Goal: Information Seeking & Learning: Compare options

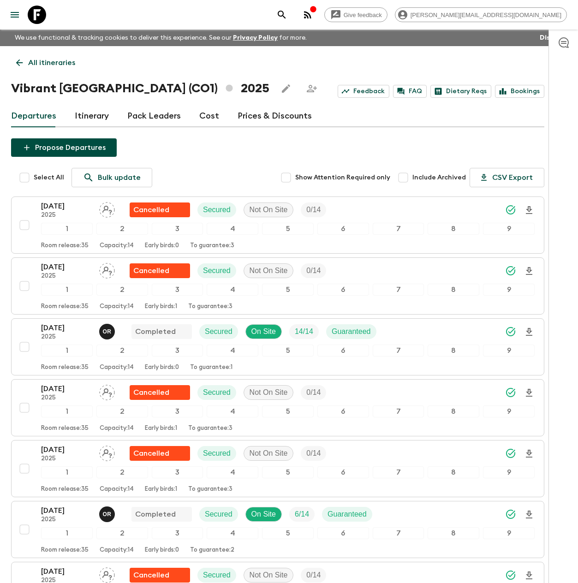
scroll to position [366, 0]
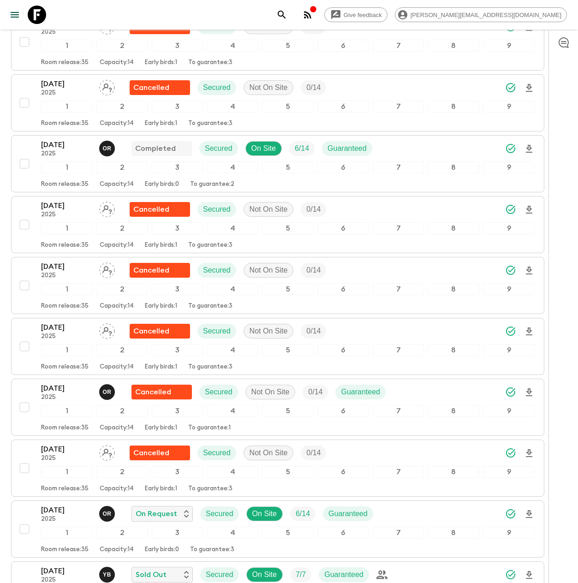
click at [42, 12] on icon at bounding box center [37, 15] width 18 height 18
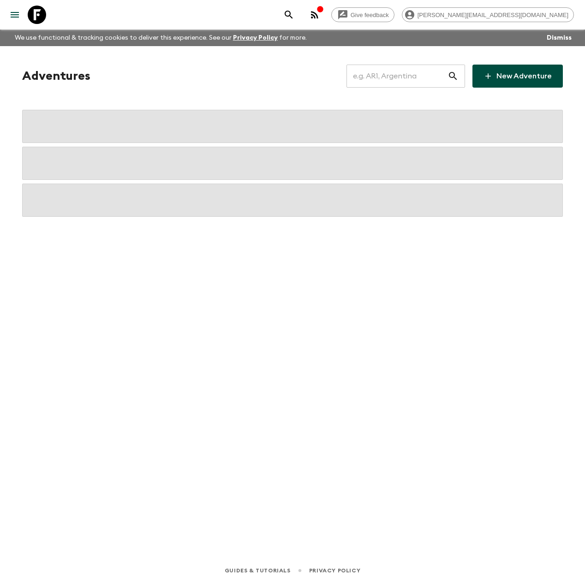
click at [381, 72] on input "text" at bounding box center [396, 76] width 101 height 26
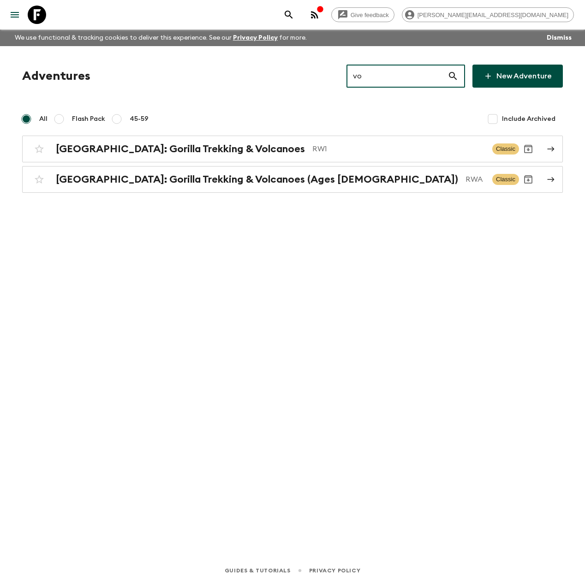
type input "v"
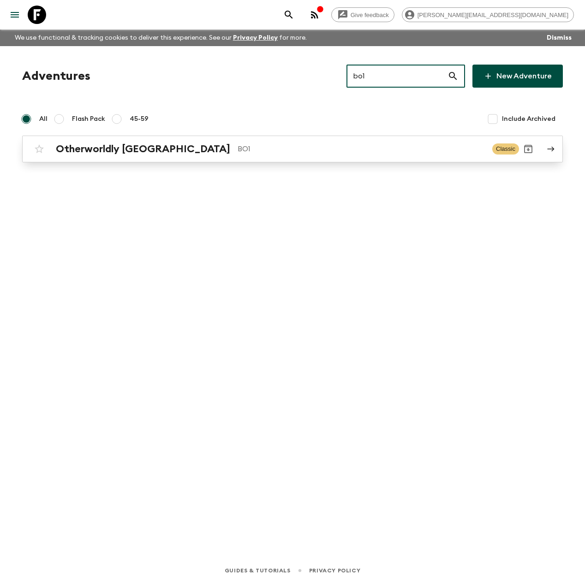
type input "bo1"
click at [127, 153] on h2 "Otherworldly [GEOGRAPHIC_DATA]" at bounding box center [143, 149] width 174 height 12
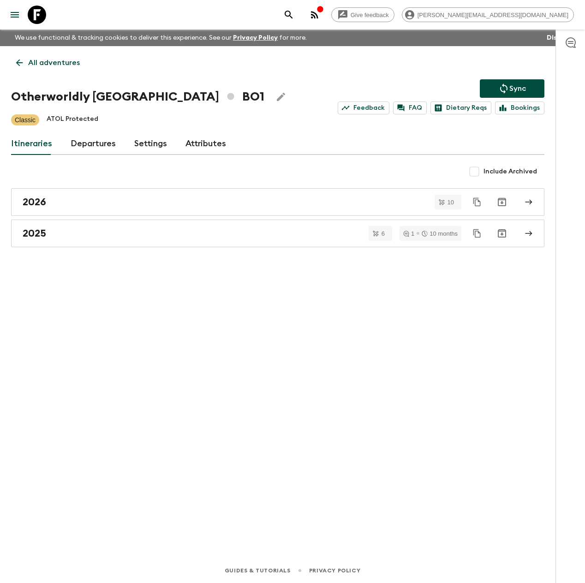
drag, startPoint x: 131, startPoint y: 97, endPoint x: 93, endPoint y: 97, distance: 38.3
click at [93, 97] on h1 "Otherworldly [GEOGRAPHIC_DATA] BO1" at bounding box center [137, 97] width 253 height 18
drag, startPoint x: 93, startPoint y: 95, endPoint x: 127, endPoint y: 98, distance: 34.7
click at [127, 98] on h1 "Otherworldly [GEOGRAPHIC_DATA] BO1" at bounding box center [137, 97] width 253 height 18
copy h1 "[GEOGRAPHIC_DATA]"
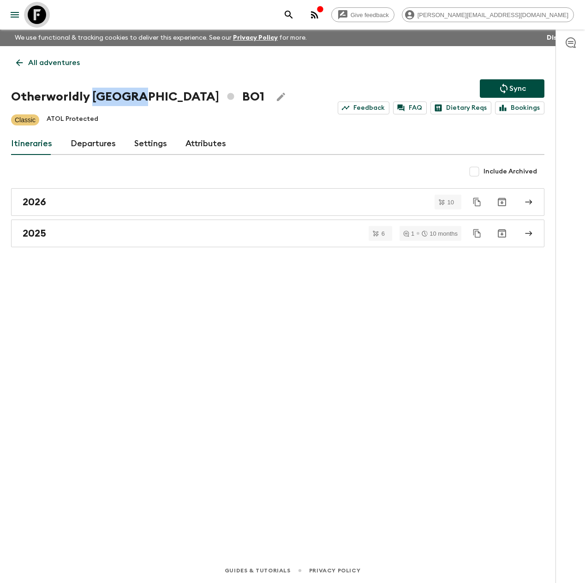
click at [33, 17] on icon at bounding box center [37, 15] width 18 height 18
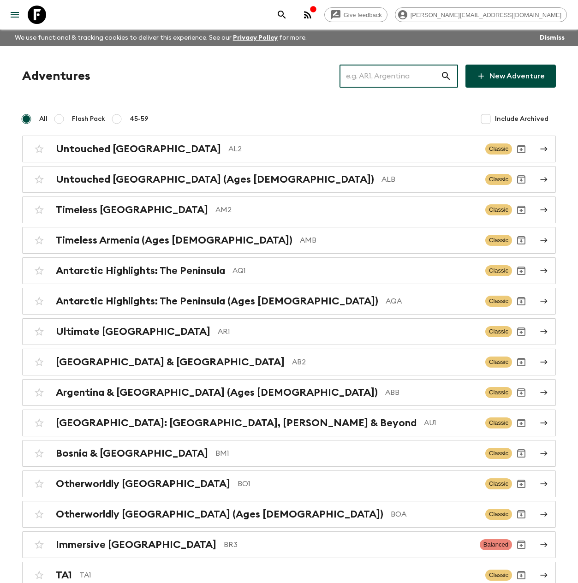
click at [385, 83] on input "text" at bounding box center [389, 76] width 101 height 26
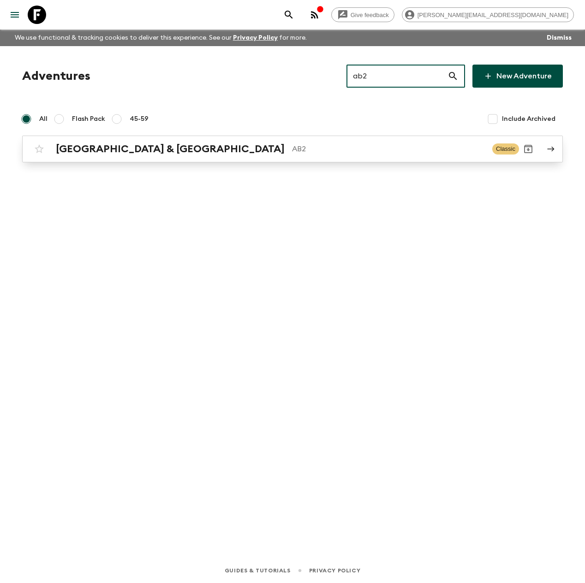
type input "ab2"
click at [109, 149] on h2 "[GEOGRAPHIC_DATA] & [GEOGRAPHIC_DATA]" at bounding box center [170, 149] width 229 height 12
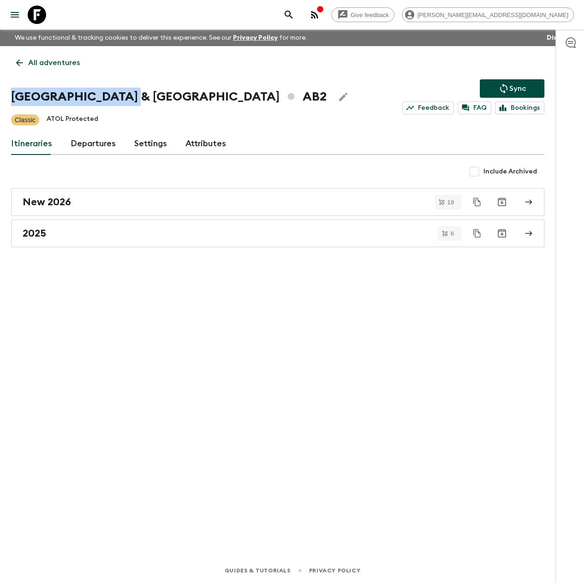
drag, startPoint x: 110, startPoint y: 95, endPoint x: 6, endPoint y: 96, distance: 104.2
click at [8, 96] on div "All adventures Argentina & [GEOGRAPHIC_DATA] AB2 Sync Feedback FAQ Bookings Cla…" at bounding box center [277, 289] width 555 height 486
copy h1 "[GEOGRAPHIC_DATA] & [GEOGRAPHIC_DATA]"
click at [37, 13] on icon at bounding box center [37, 15] width 18 height 18
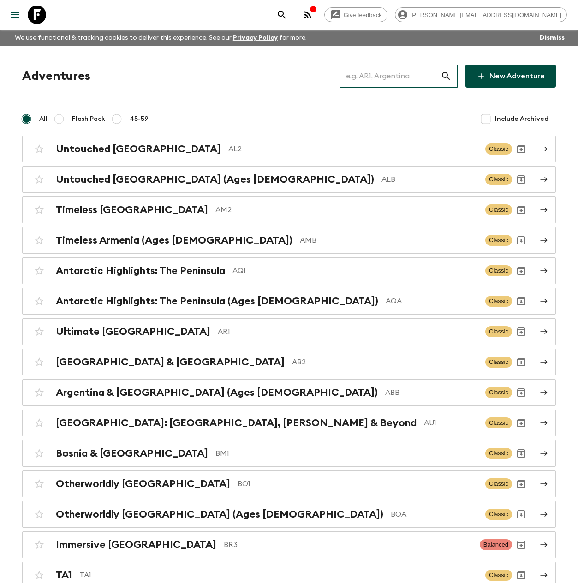
click at [398, 73] on input "text" at bounding box center [389, 76] width 101 height 26
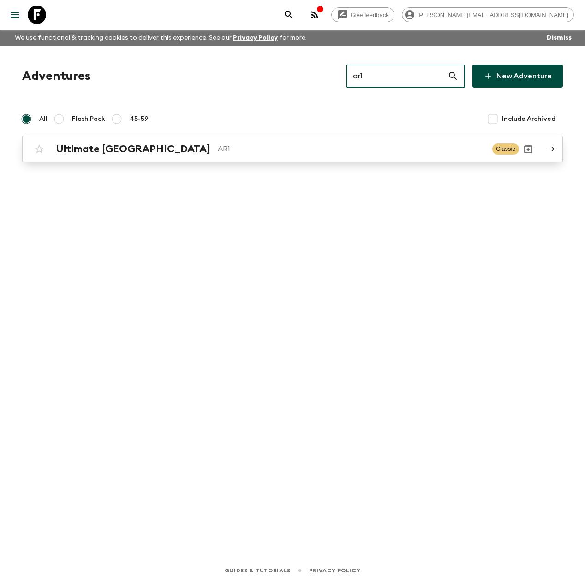
type input "ar1"
click at [218, 147] on p "AR1" at bounding box center [351, 148] width 267 height 11
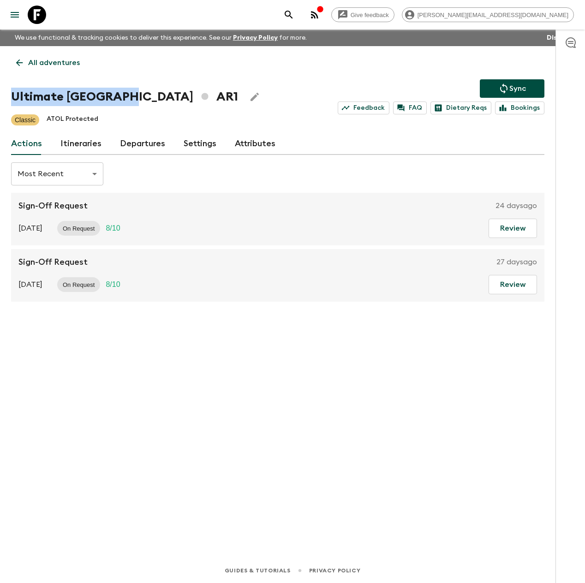
drag, startPoint x: 125, startPoint y: 99, endPoint x: 15, endPoint y: 105, distance: 109.9
click at [15, 105] on h1 "Ultimate Argentina AR1" at bounding box center [124, 97] width 227 height 18
copy h1 "Ultimate [GEOGRAPHIC_DATA]"
click at [35, 13] on icon at bounding box center [37, 15] width 18 height 18
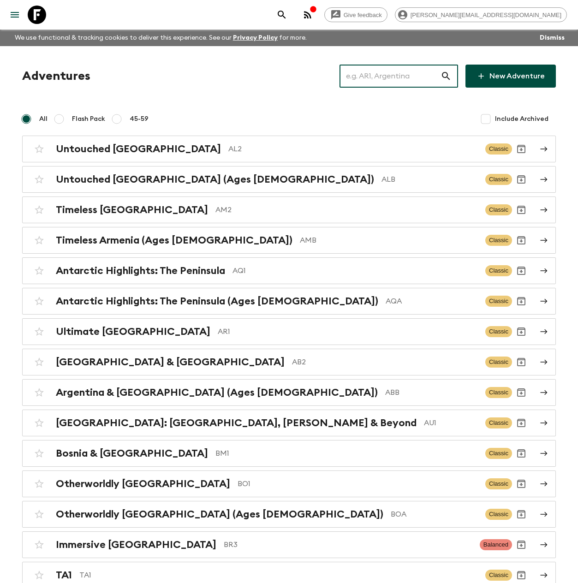
click at [396, 81] on input "text" at bounding box center [389, 76] width 101 height 26
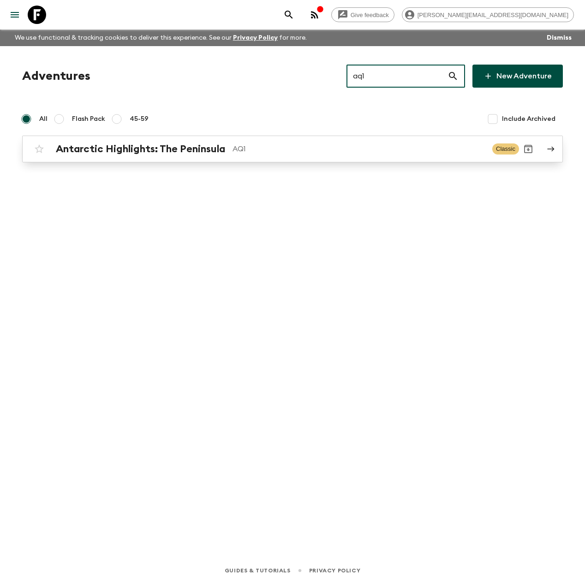
type input "aq1"
click at [213, 151] on h2 "Antarctic Highlights: The Peninsula" at bounding box center [140, 149] width 169 height 12
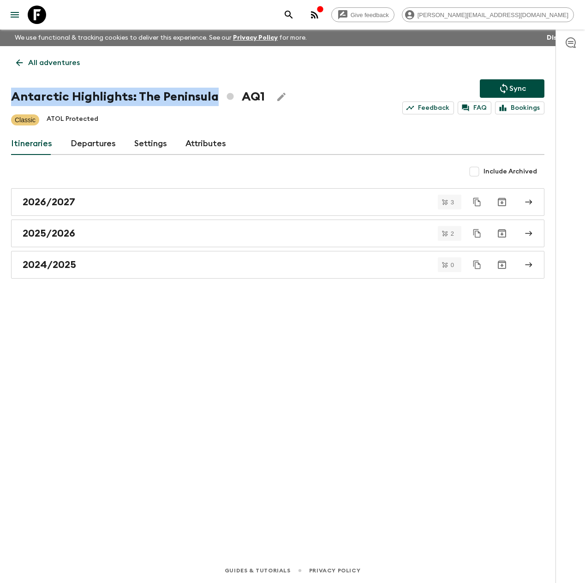
drag, startPoint x: 216, startPoint y: 98, endPoint x: 10, endPoint y: 94, distance: 206.7
click at [10, 94] on div "All adventures Antarctic Highlights: The Peninsula AQ1 Sync Feedback FAQ Bookin…" at bounding box center [277, 289] width 555 height 486
copy h1 "Antarctic Highlights: The Peninsula"
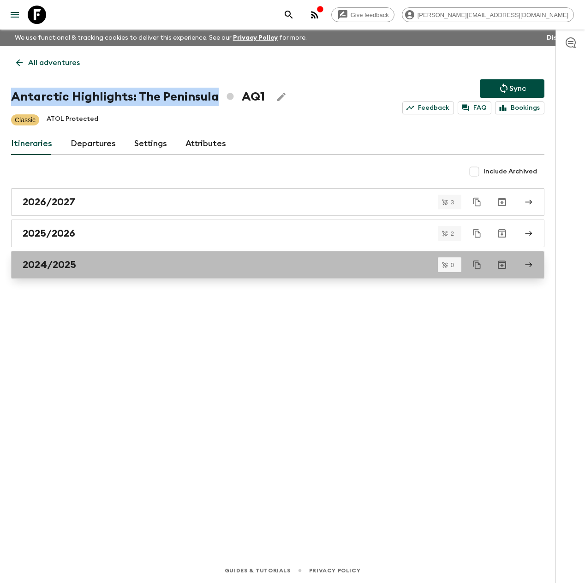
click at [45, 268] on h2 "2024/2025" at bounding box center [49, 265] width 53 height 12
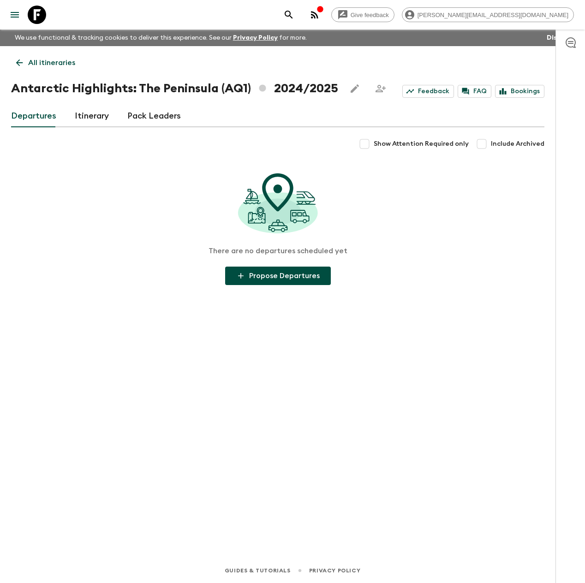
click at [43, 63] on p "All itineraries" at bounding box center [51, 62] width 47 height 11
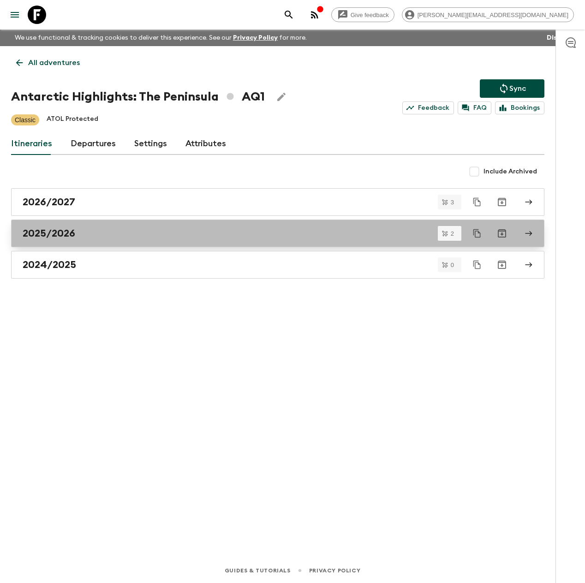
click at [110, 235] on div "2025/2026" at bounding box center [269, 233] width 493 height 12
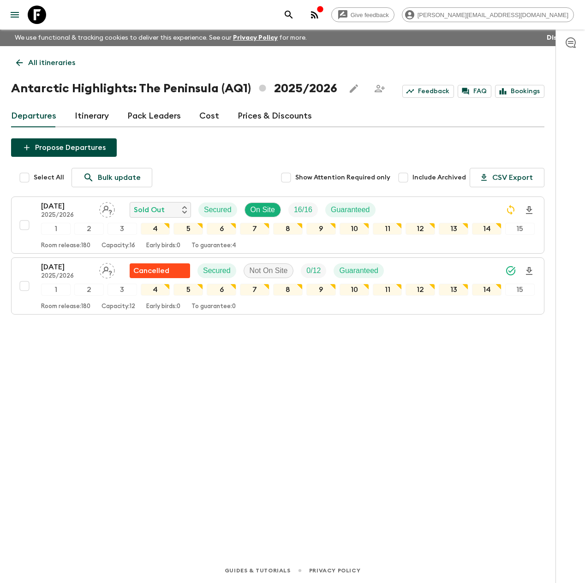
click at [46, 20] on link at bounding box center [37, 15] width 26 height 26
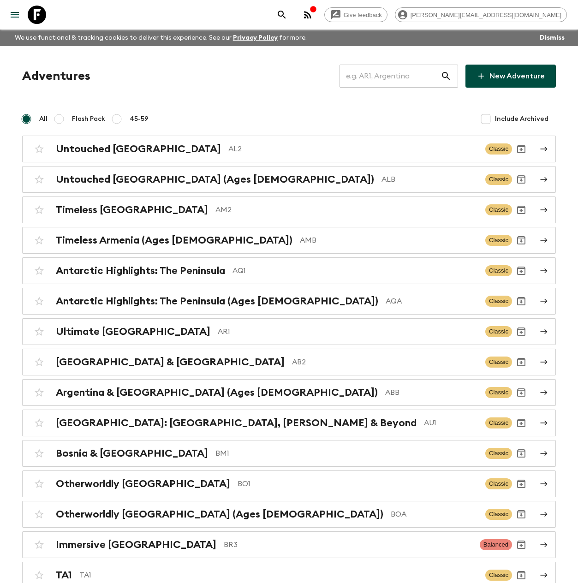
click at [402, 71] on input "text" at bounding box center [389, 76] width 101 height 26
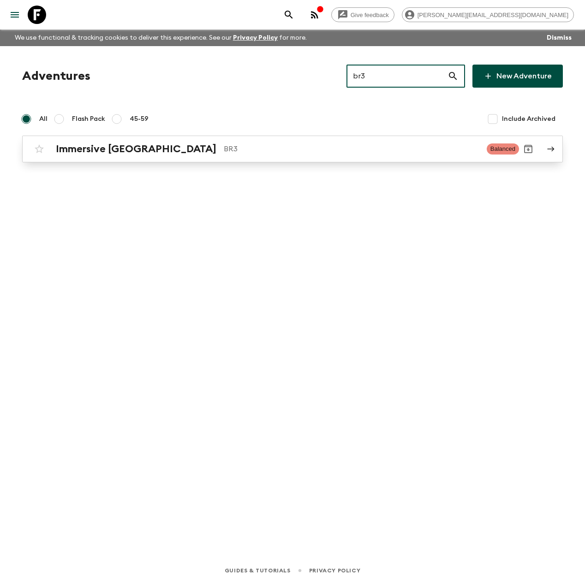
type input "br3"
click at [99, 151] on h2 "Immersive [GEOGRAPHIC_DATA]" at bounding box center [136, 149] width 160 height 12
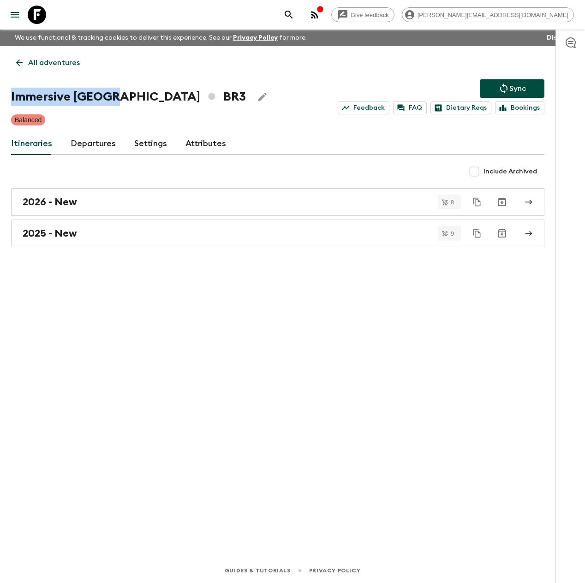
drag, startPoint x: 109, startPoint y: 96, endPoint x: 6, endPoint y: 89, distance: 103.1
click at [6, 89] on div "All adventures Immersive [GEOGRAPHIC_DATA] BR3 Sync Feedback FAQ Dietary Reqs B…" at bounding box center [277, 289] width 555 height 486
copy h1 "Immersive [GEOGRAPHIC_DATA]"
click at [42, 15] on icon at bounding box center [37, 15] width 18 height 18
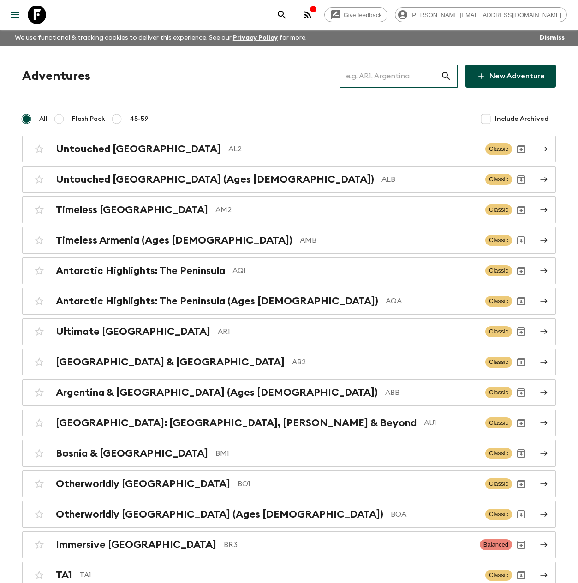
click at [390, 80] on input "text" at bounding box center [389, 76] width 101 height 26
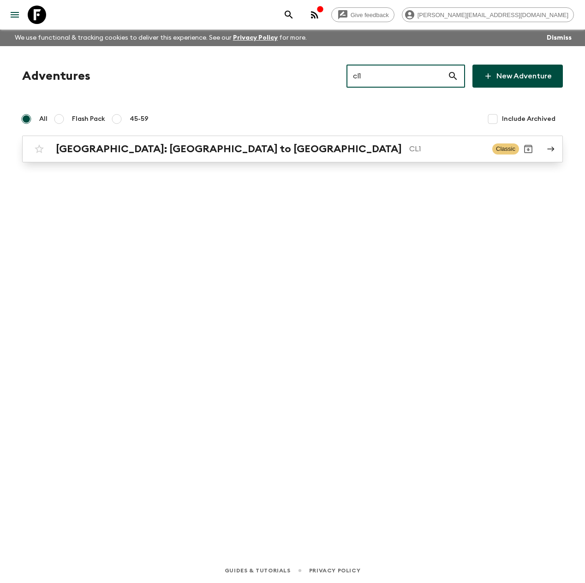
type input "cl1"
click at [140, 154] on h2 "[GEOGRAPHIC_DATA]: [GEOGRAPHIC_DATA] to [GEOGRAPHIC_DATA]" at bounding box center [229, 149] width 346 height 12
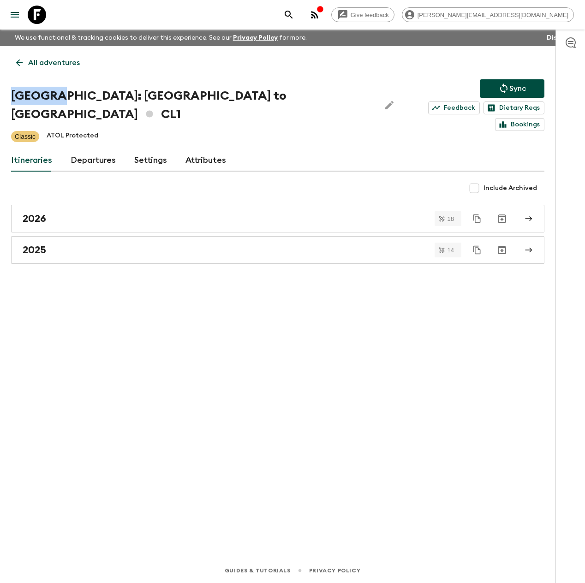
drag, startPoint x: 43, startPoint y: 98, endPoint x: 9, endPoint y: 97, distance: 33.7
click at [10, 97] on div "All adventures Chile: [GEOGRAPHIC_DATA] to [GEOGRAPHIC_DATA] CL1 Sync Feedback …" at bounding box center [277, 289] width 555 height 486
copy h1 "[GEOGRAPHIC_DATA]:"
click at [38, 10] on icon at bounding box center [37, 15] width 18 height 18
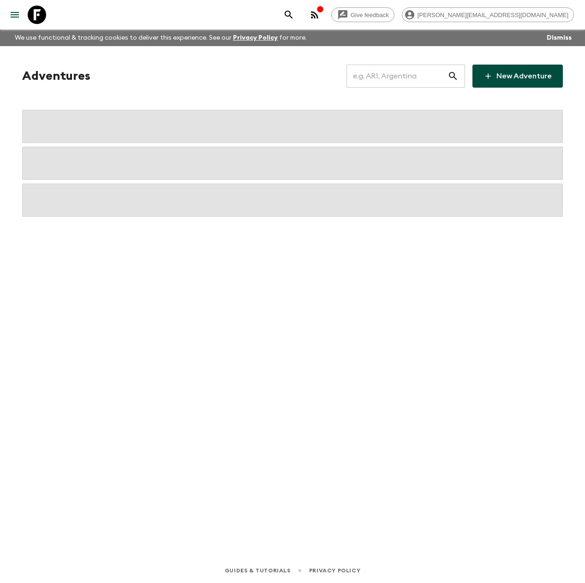
click at [382, 79] on input "text" at bounding box center [396, 76] width 101 height 26
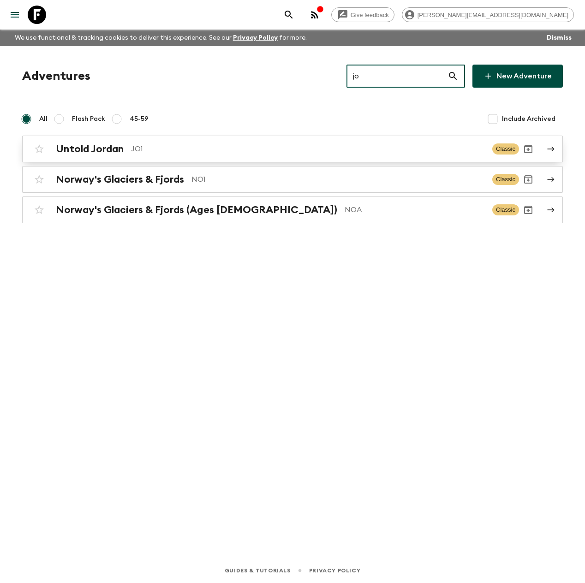
type input "jo"
click at [179, 148] on p "JO1" at bounding box center [308, 148] width 354 height 11
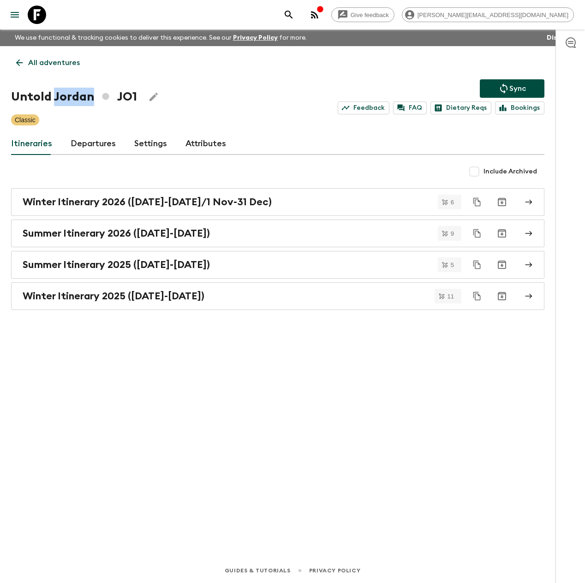
drag, startPoint x: 92, startPoint y: 98, endPoint x: 53, endPoint y: 95, distance: 39.3
click at [53, 95] on h1 "Untold Jordan JO1" at bounding box center [74, 97] width 126 height 18
copy h1 "Jordan"
click at [39, 11] on icon at bounding box center [37, 15] width 18 height 18
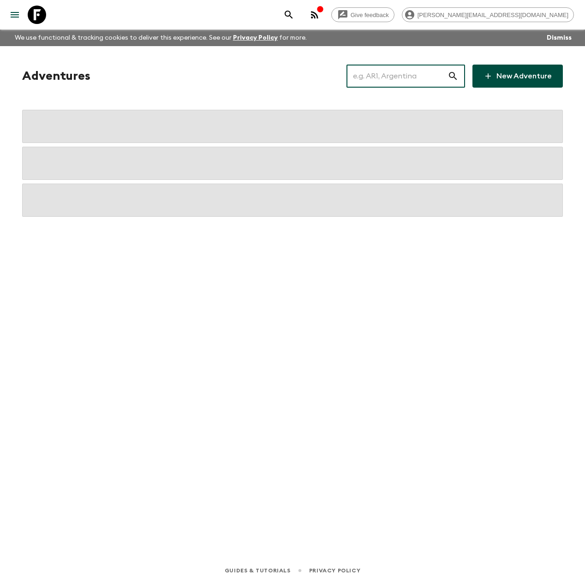
click at [375, 79] on input "text" at bounding box center [396, 76] width 101 height 26
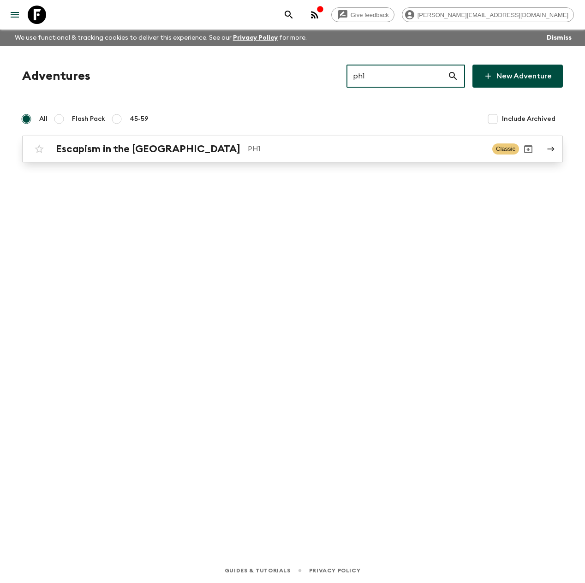
type input "ph1"
click at [160, 149] on h2 "Escapism in the [GEOGRAPHIC_DATA]" at bounding box center [148, 149] width 184 height 12
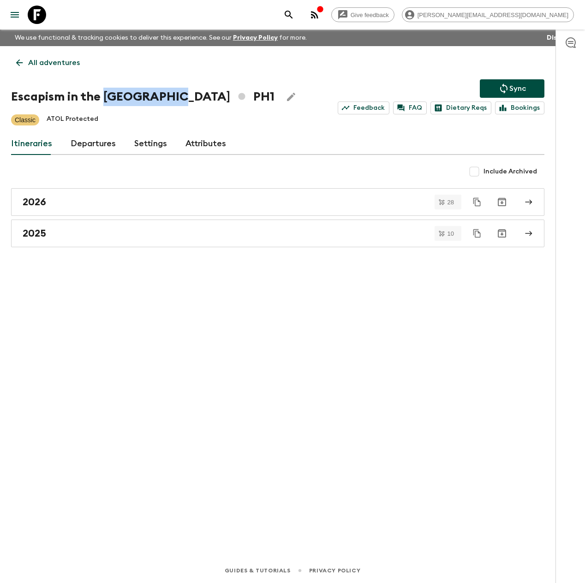
drag, startPoint x: 165, startPoint y: 99, endPoint x: 103, endPoint y: 98, distance: 61.8
click at [103, 98] on h1 "Escapism in the [GEOGRAPHIC_DATA] PH1" at bounding box center [142, 97] width 263 height 18
copy h1 "[GEOGRAPHIC_DATA]"
click at [36, 18] on icon at bounding box center [37, 15] width 18 height 18
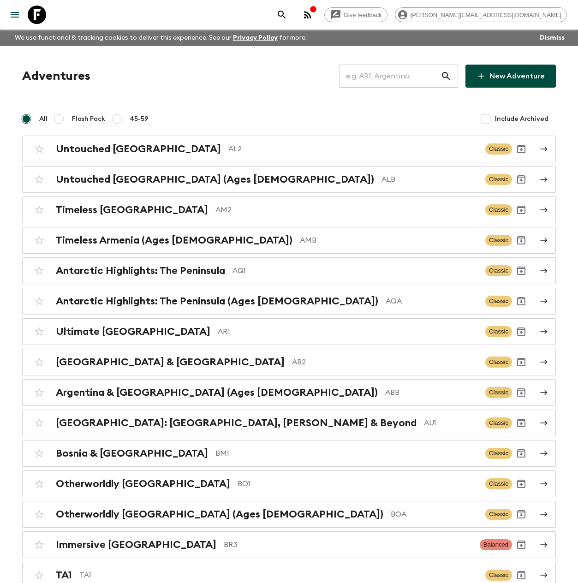
click at [390, 77] on input "text" at bounding box center [389, 76] width 101 height 26
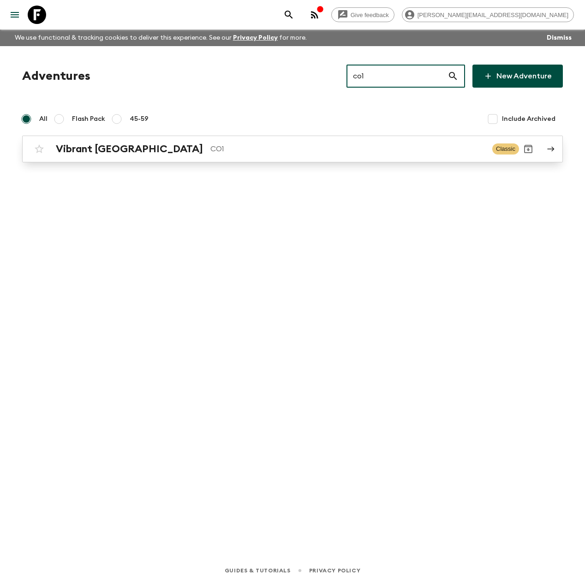
type input "co1"
click at [127, 149] on h2 "Vibrant [GEOGRAPHIC_DATA]" at bounding box center [129, 149] width 147 height 12
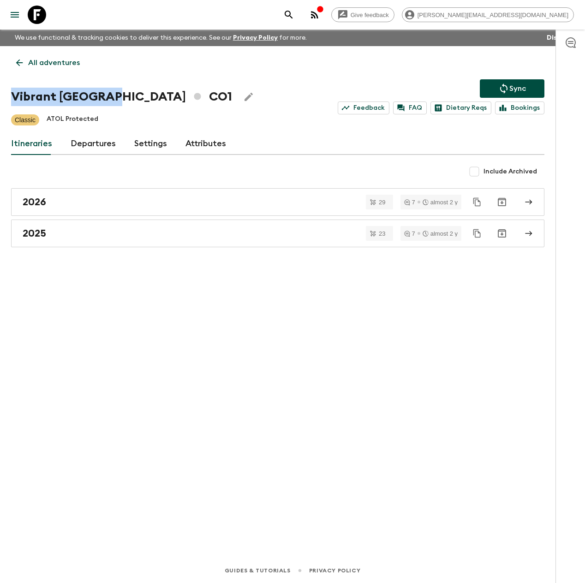
drag, startPoint x: 113, startPoint y: 96, endPoint x: 13, endPoint y: 102, distance: 100.7
click at [13, 102] on h1 "Vibrant Colombia CO1" at bounding box center [121, 97] width 221 height 18
copy h1 "Vibrant [GEOGRAPHIC_DATA]"
click at [40, 18] on icon at bounding box center [37, 15] width 18 height 18
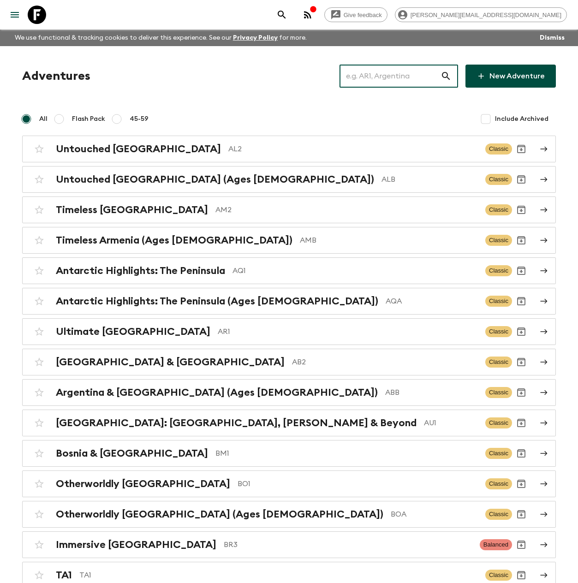
click at [402, 77] on input "text" at bounding box center [389, 76] width 101 height 26
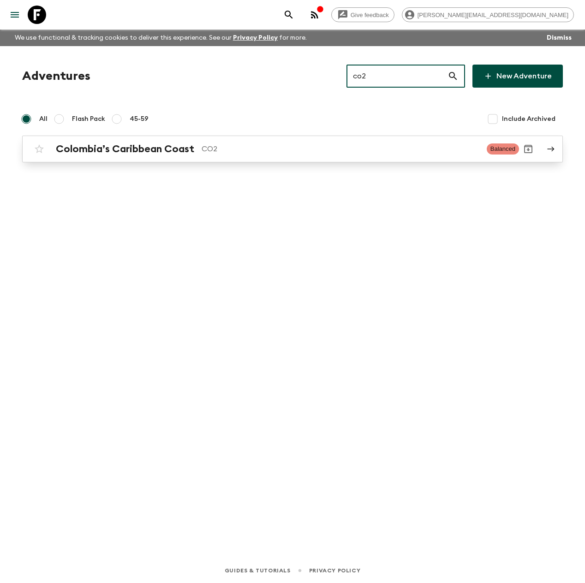
type input "co2"
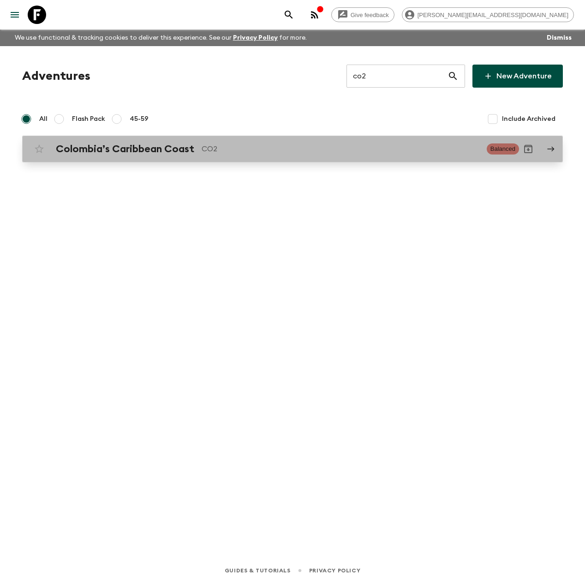
click at [207, 145] on p "CO2" at bounding box center [341, 148] width 278 height 11
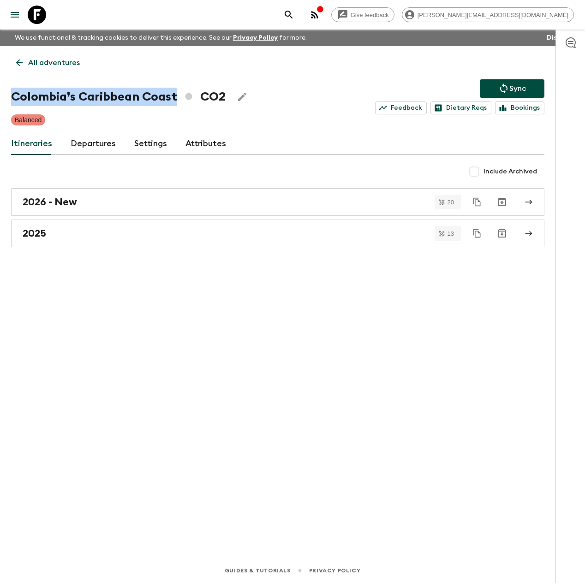
drag, startPoint x: 177, startPoint y: 95, endPoint x: 9, endPoint y: 89, distance: 168.0
click at [11, 90] on h1 "Colombia’s Caribbean Coast CO2" at bounding box center [118, 97] width 214 height 18
copy h1 "Colombia’s Caribbean Coast"
click at [42, 10] on icon at bounding box center [37, 15] width 18 height 18
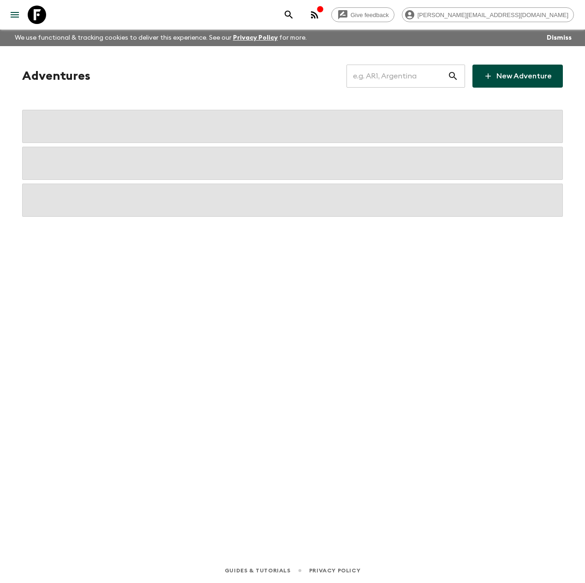
click at [418, 75] on input "text" at bounding box center [396, 76] width 101 height 26
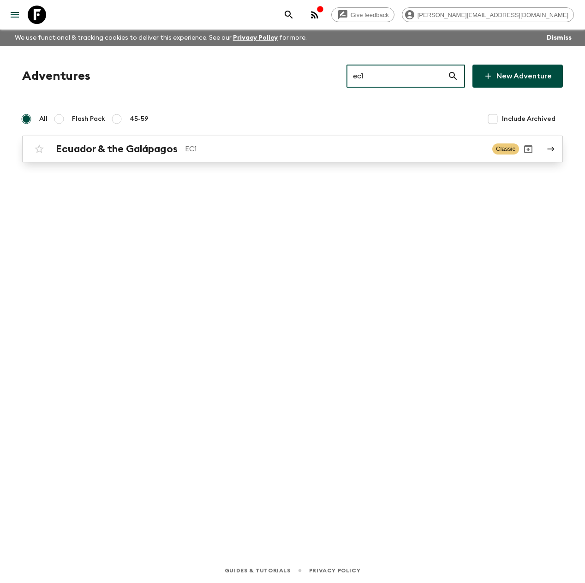
type input "ec1"
click at [173, 139] on link "Ecuador & the Galápagos EC1 Classic" at bounding box center [292, 149] width 541 height 27
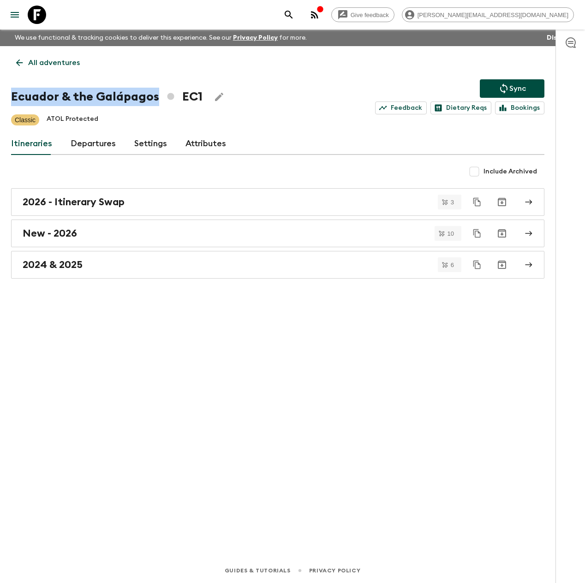
drag, startPoint x: 157, startPoint y: 97, endPoint x: 0, endPoint y: 94, distance: 156.4
click at [0, 94] on div "All adventures Ecuador & the Galápagos EC1 Sync Feedback Dietary Reqs Bookings …" at bounding box center [277, 289] width 555 height 486
drag, startPoint x: 35, startPoint y: 13, endPoint x: 39, endPoint y: 17, distance: 5.2
click at [35, 13] on icon at bounding box center [37, 15] width 18 height 18
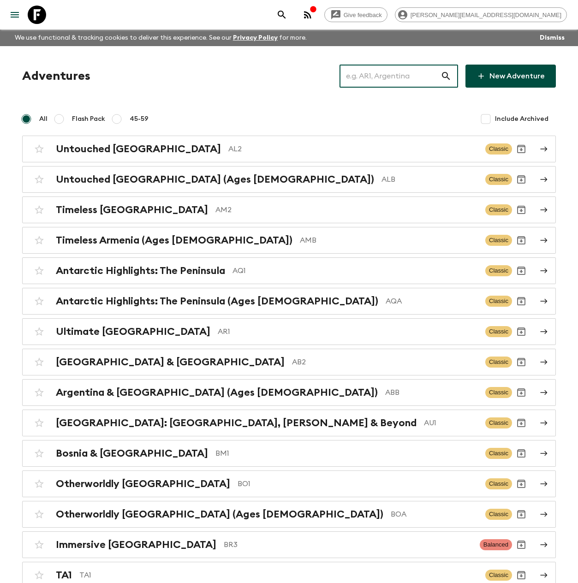
click at [392, 78] on input "text" at bounding box center [389, 76] width 101 height 26
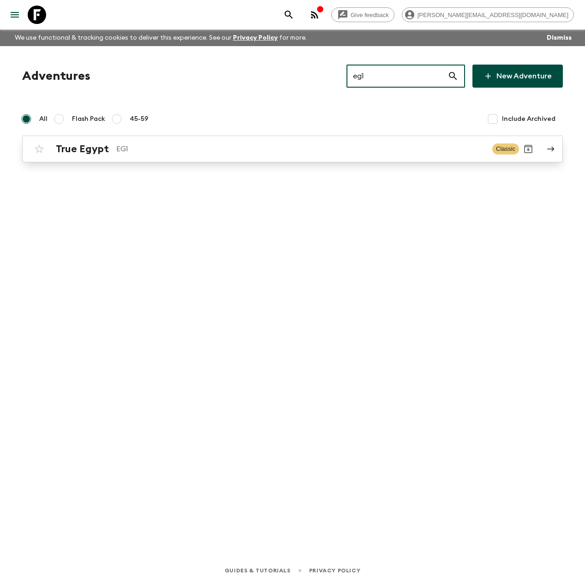
type input "eg1"
click at [127, 144] on p "EG1" at bounding box center [300, 148] width 368 height 11
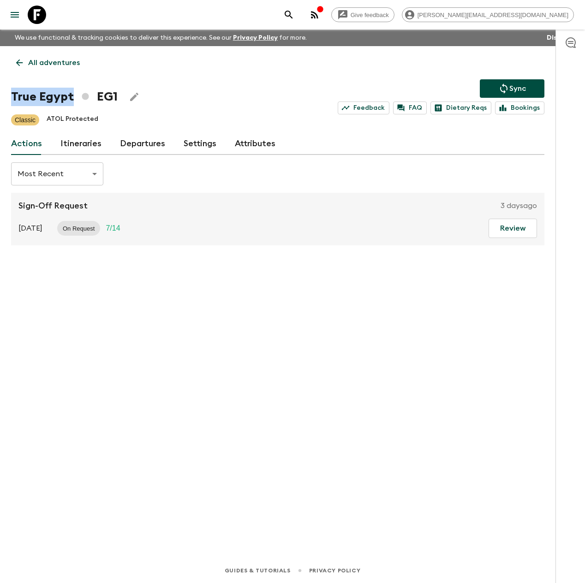
drag, startPoint x: 75, startPoint y: 98, endPoint x: -5, endPoint y: 97, distance: 79.8
click at [0, 97] on html "Give feedback [PERSON_NAME][EMAIL_ADDRESS][DOMAIN_NAME] We use functional & tra…" at bounding box center [292, 291] width 585 height 583
click at [51, 64] on p "All adventures" at bounding box center [54, 62] width 52 height 11
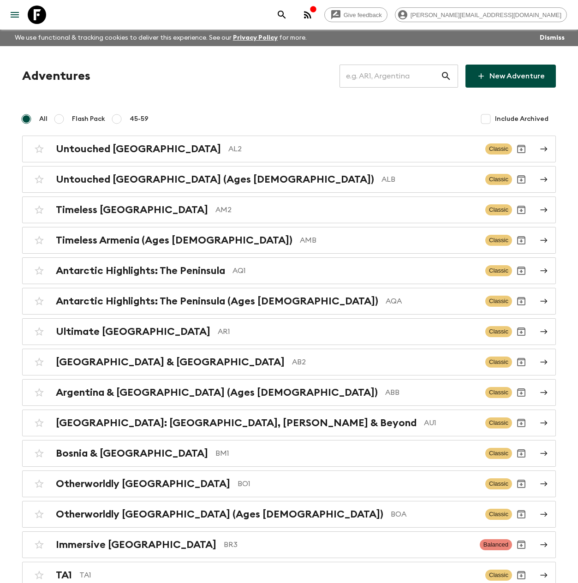
click at [415, 78] on input "text" at bounding box center [389, 76] width 101 height 26
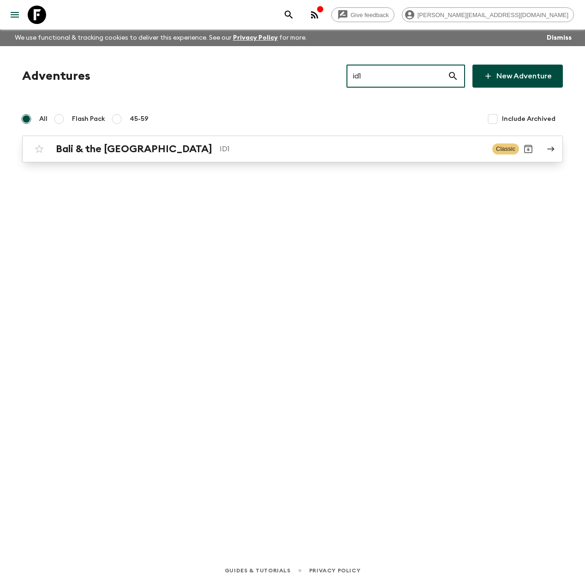
type input "id1"
click at [220, 153] on p "ID1" at bounding box center [352, 148] width 265 height 11
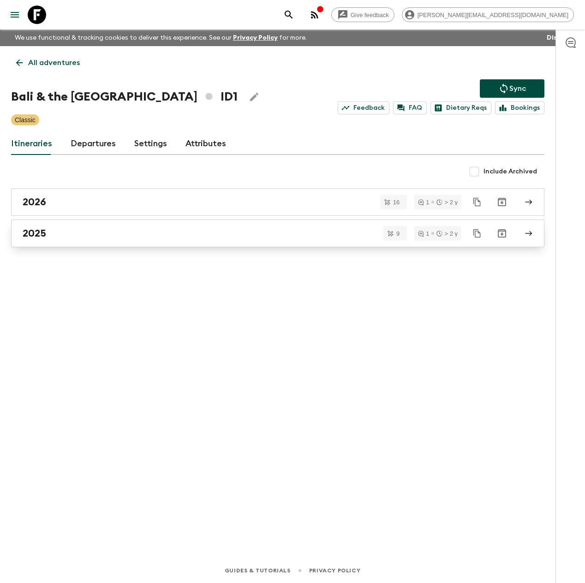
click at [71, 233] on div "2025" at bounding box center [269, 233] width 493 height 12
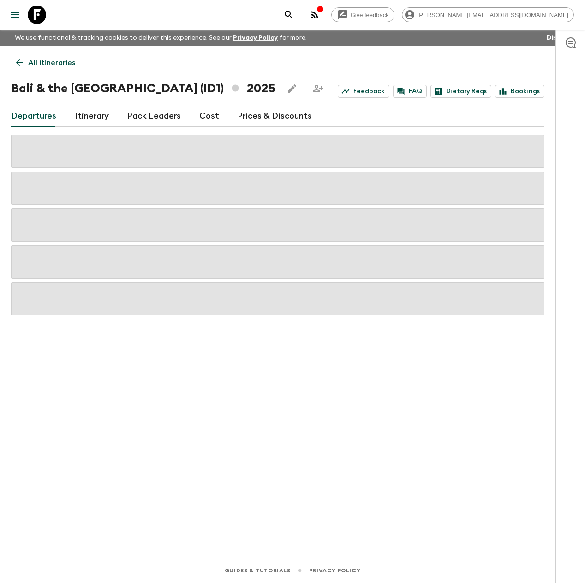
click at [137, 98] on div "All itineraries [GEOGRAPHIC_DATA] & the [GEOGRAPHIC_DATA] (ID1) 2025 Feedback F…" at bounding box center [277, 289] width 555 height 486
drag, startPoint x: 132, startPoint y: 90, endPoint x: 6, endPoint y: 83, distance: 126.1
click at [10, 84] on div "All itineraries [GEOGRAPHIC_DATA] & the [GEOGRAPHIC_DATA] (ID1) 2025 Feedback F…" at bounding box center [277, 289] width 555 height 486
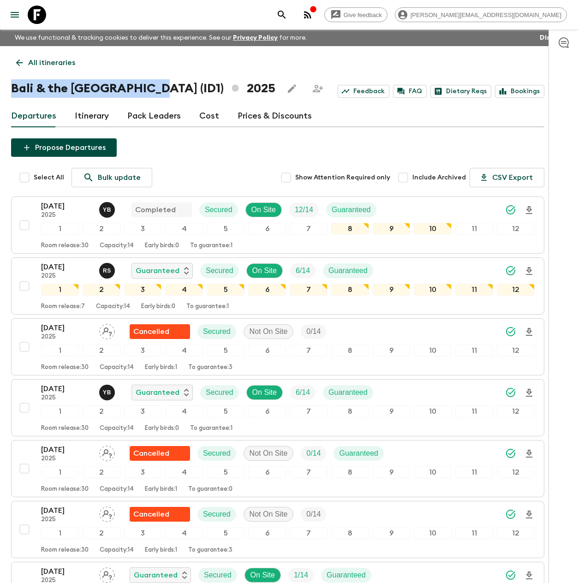
click at [36, 16] on icon at bounding box center [37, 15] width 18 height 18
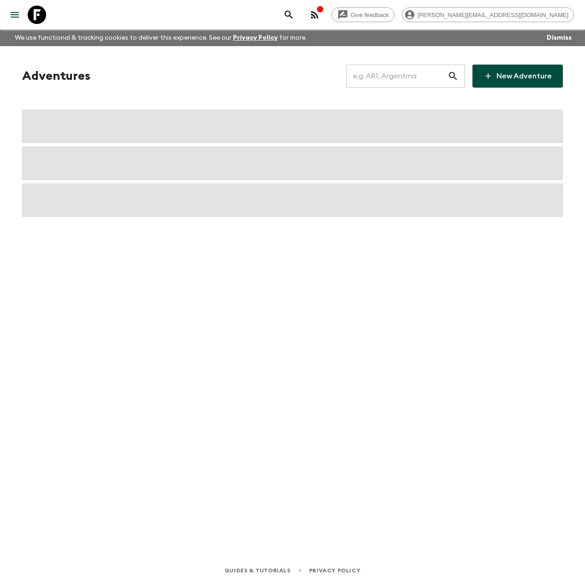
click at [401, 77] on input "text" at bounding box center [396, 76] width 101 height 26
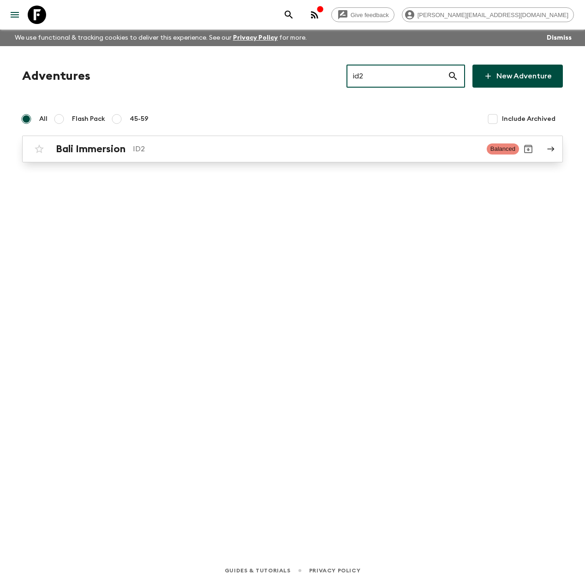
type input "id2"
click at [105, 148] on h2 "Bali Immersion" at bounding box center [91, 149] width 70 height 12
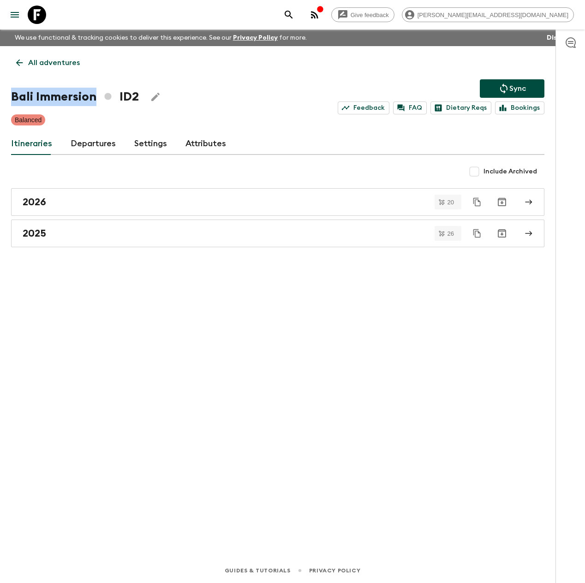
drag, startPoint x: 89, startPoint y: 97, endPoint x: 9, endPoint y: 96, distance: 79.8
click at [9, 96] on div "All adventures Bali Immersion ID2 Sync Feedback FAQ Dietary Reqs Bookings Balan…" at bounding box center [277, 289] width 555 height 486
click at [37, 14] on icon at bounding box center [37, 15] width 18 height 18
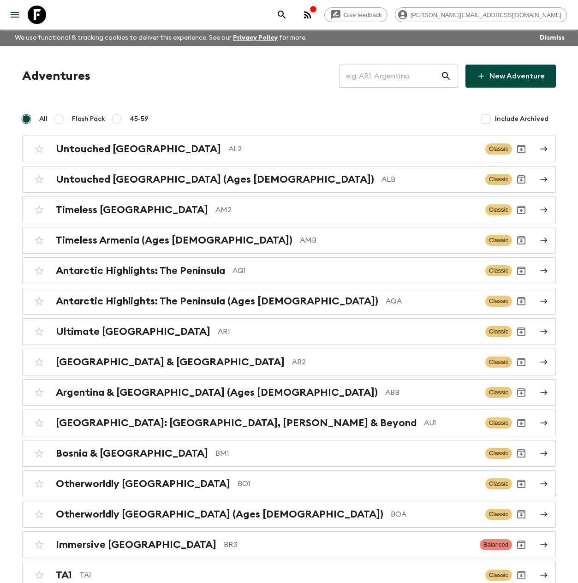
click at [388, 77] on input "text" at bounding box center [389, 76] width 101 height 26
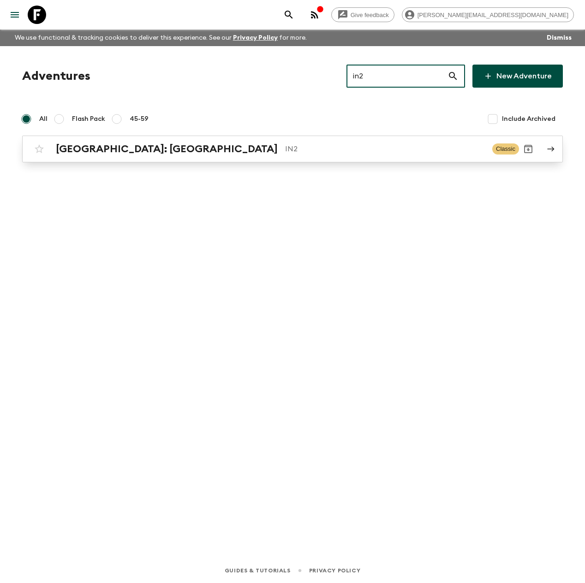
type input "in2"
click at [126, 145] on h2 "[GEOGRAPHIC_DATA]: [GEOGRAPHIC_DATA]" at bounding box center [167, 149] width 222 height 12
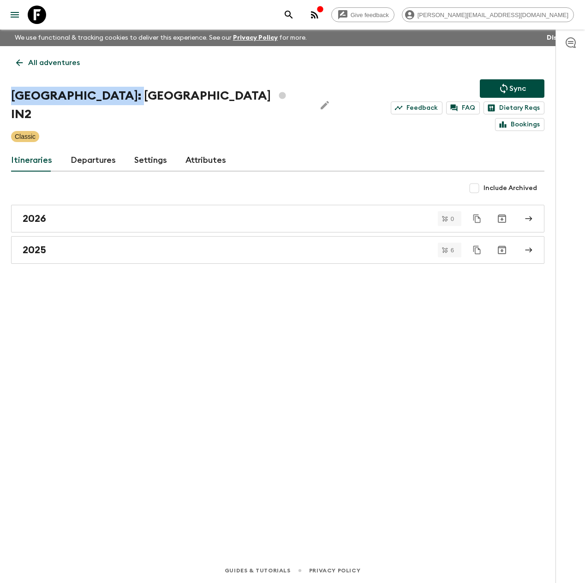
drag, startPoint x: 121, startPoint y: 99, endPoint x: 12, endPoint y: 100, distance: 109.3
click at [12, 100] on h1 "[GEOGRAPHIC_DATA]: [GEOGRAPHIC_DATA] IN2" at bounding box center [159, 105] width 297 height 37
click at [35, 16] on icon at bounding box center [37, 15] width 18 height 18
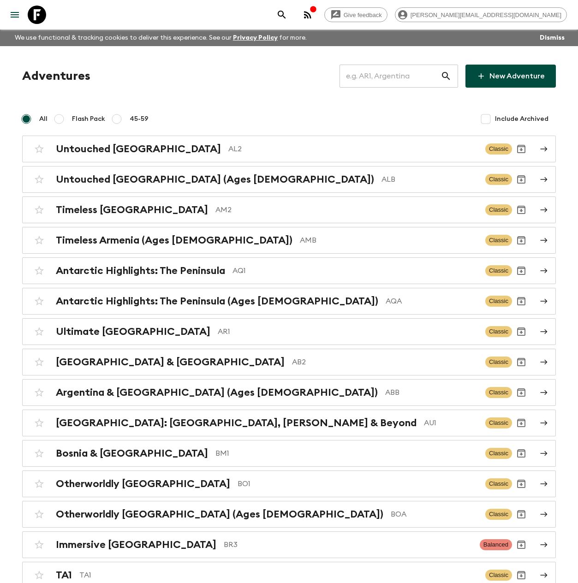
click at [372, 79] on input "text" at bounding box center [389, 76] width 101 height 26
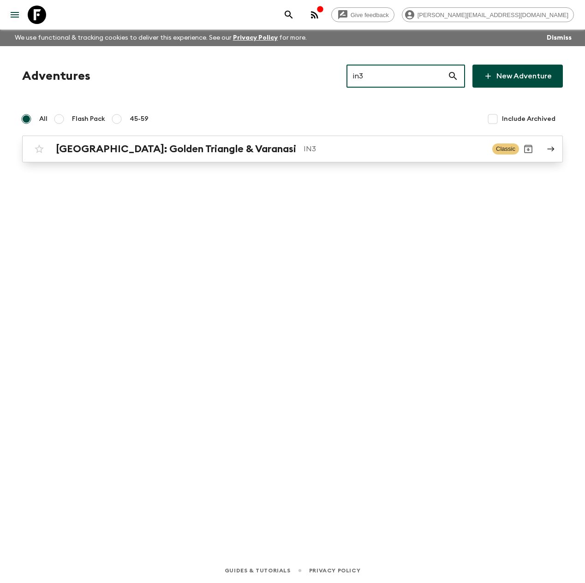
type input "in3"
click at [227, 146] on h2 "[GEOGRAPHIC_DATA]: Golden Triangle & Varanasi" at bounding box center [176, 149] width 240 height 12
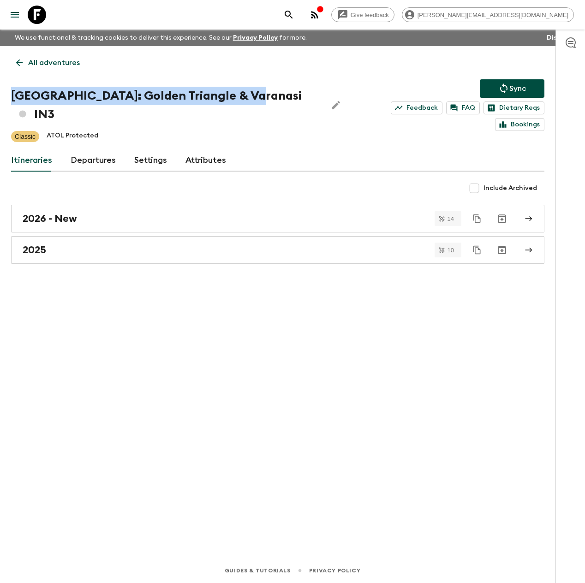
drag, startPoint x: 239, startPoint y: 99, endPoint x: 6, endPoint y: 97, distance: 233.4
click at [6, 97] on div "All adventures [GEOGRAPHIC_DATA]: Golden Triangle & Varanasi IN3 Sync Feedback …" at bounding box center [277, 289] width 555 height 486
click at [37, 18] on icon at bounding box center [37, 15] width 18 height 18
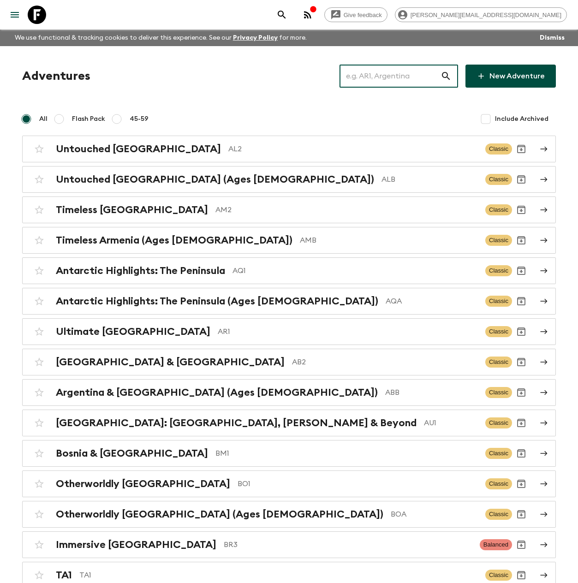
click at [370, 78] on input "text" at bounding box center [389, 76] width 101 height 26
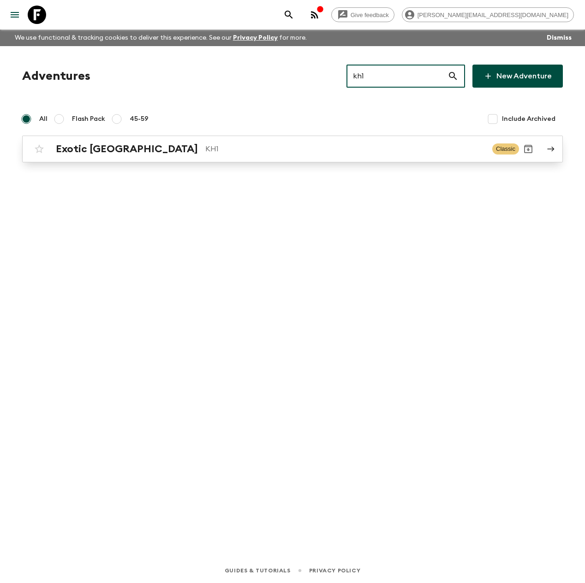
type input "kh1"
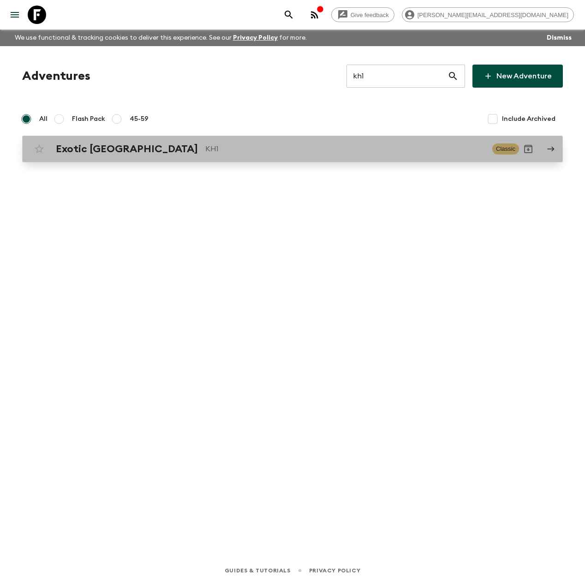
click at [123, 152] on h2 "Exotic [GEOGRAPHIC_DATA]" at bounding box center [127, 149] width 142 height 12
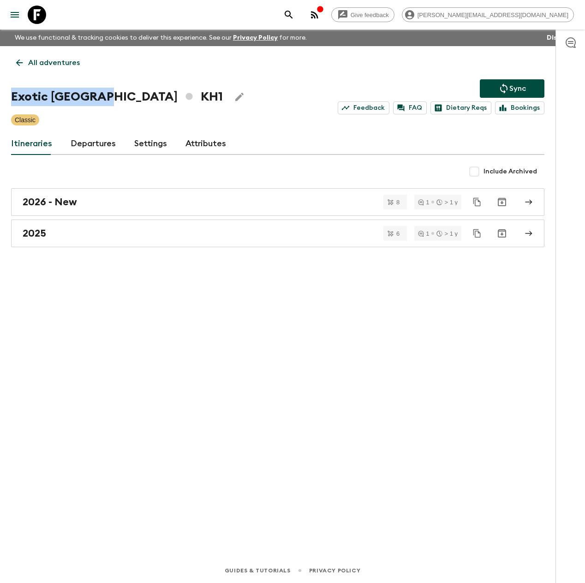
drag, startPoint x: 109, startPoint y: 100, endPoint x: 8, endPoint y: 96, distance: 100.6
click at [8, 96] on div "All adventures Exotic [GEOGRAPHIC_DATA] KH1 Sync Feedback FAQ Dietary Reqs Book…" at bounding box center [277, 289] width 555 height 486
click at [44, 17] on icon at bounding box center [37, 15] width 18 height 18
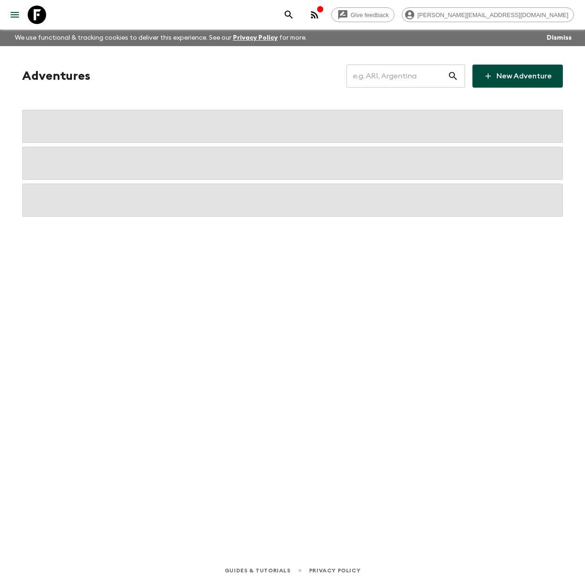
click at [366, 75] on input "text" at bounding box center [396, 76] width 101 height 26
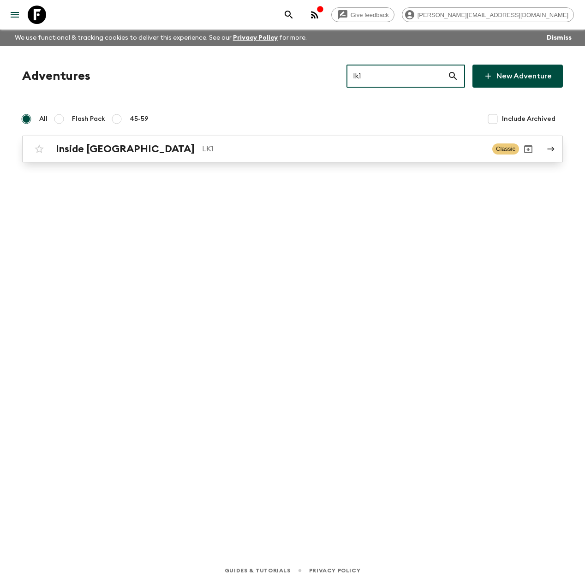
type input "lk1"
click at [115, 149] on h2 "Inside [GEOGRAPHIC_DATA]" at bounding box center [125, 149] width 139 height 12
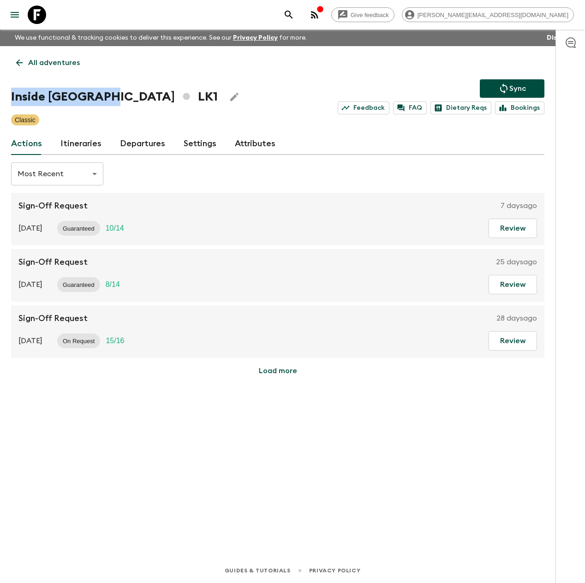
drag, startPoint x: 101, startPoint y: 95, endPoint x: 8, endPoint y: 97, distance: 93.2
click at [8, 97] on div "All adventures Inside [GEOGRAPHIC_DATA] LK1 Sync Feedback FAQ Dietary Reqs Book…" at bounding box center [277, 289] width 555 height 486
click at [40, 14] on icon at bounding box center [37, 15] width 18 height 18
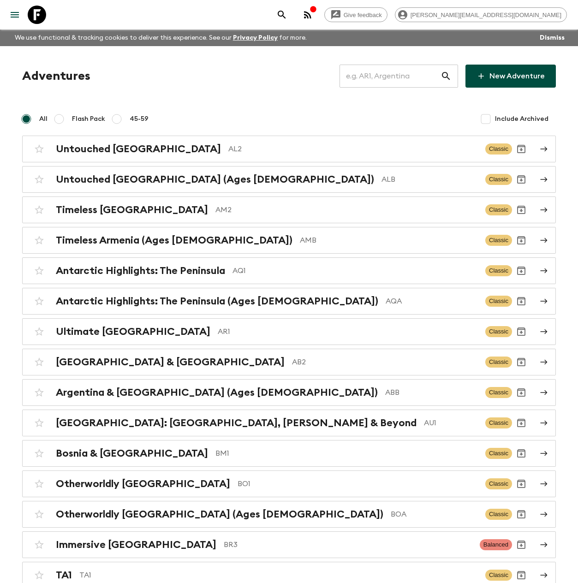
click at [374, 74] on input "text" at bounding box center [389, 76] width 101 height 26
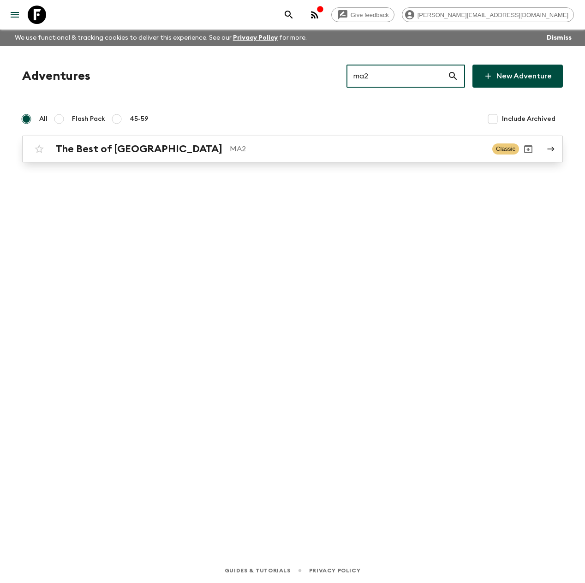
type input "ma2"
click at [153, 141] on div "The Best of Morocco MA2 Classic" at bounding box center [274, 149] width 489 height 18
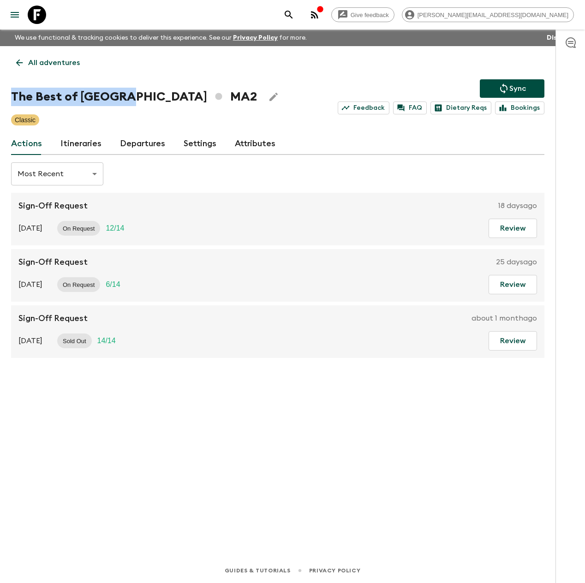
drag, startPoint x: 126, startPoint y: 97, endPoint x: 14, endPoint y: 98, distance: 111.6
click at [14, 98] on h1 "The Best of [GEOGRAPHIC_DATA] MA2" at bounding box center [134, 97] width 246 height 18
click at [129, 128] on div "All adventures The Best of [GEOGRAPHIC_DATA] MA2 Sync Feedback FAQ Dietary Reqs…" at bounding box center [277, 289] width 555 height 486
drag, startPoint x: 119, startPoint y: 102, endPoint x: 12, endPoint y: 101, distance: 106.5
click at [12, 101] on h1 "The Best of [GEOGRAPHIC_DATA] MA2" at bounding box center [134, 97] width 246 height 18
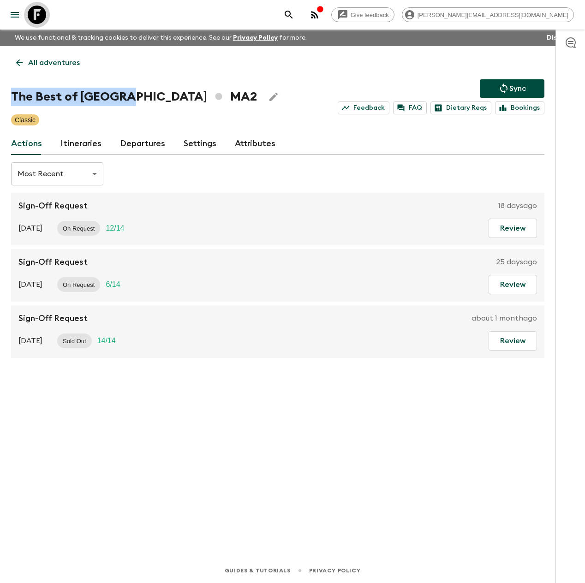
click at [34, 14] on icon at bounding box center [37, 15] width 18 height 18
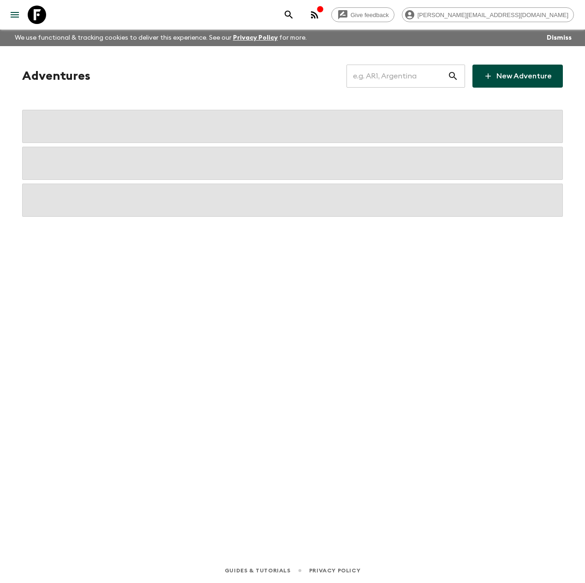
click at [398, 80] on input "text" at bounding box center [396, 76] width 101 height 26
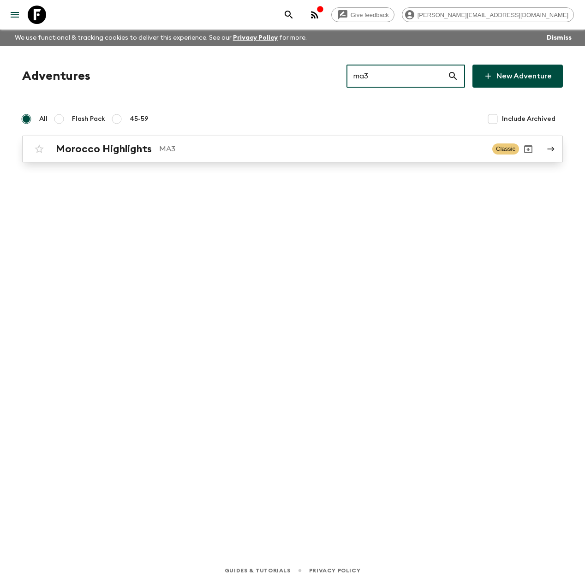
type input "ma3"
click at [118, 154] on h2 "Morocco Highlights" at bounding box center [104, 149] width 96 height 12
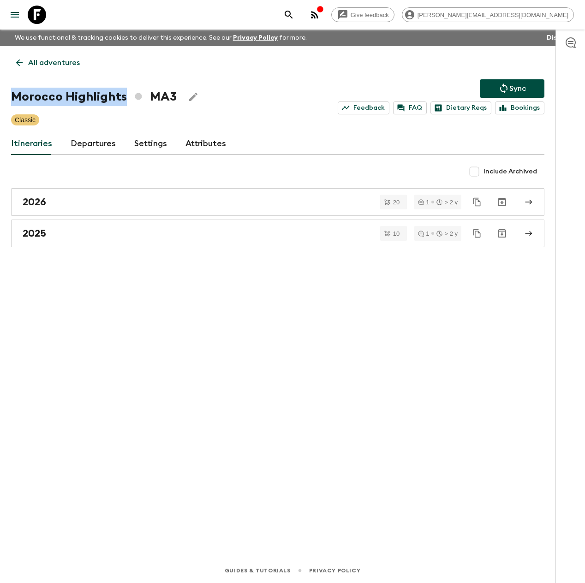
drag, startPoint x: 122, startPoint y: 97, endPoint x: 3, endPoint y: 93, distance: 119.1
click at [6, 94] on div "All adventures Morocco Highlights MA3 Sync Feedback FAQ Dietary Reqs Bookings C…" at bounding box center [277, 289] width 555 height 486
click at [42, 17] on icon at bounding box center [37, 15] width 18 height 18
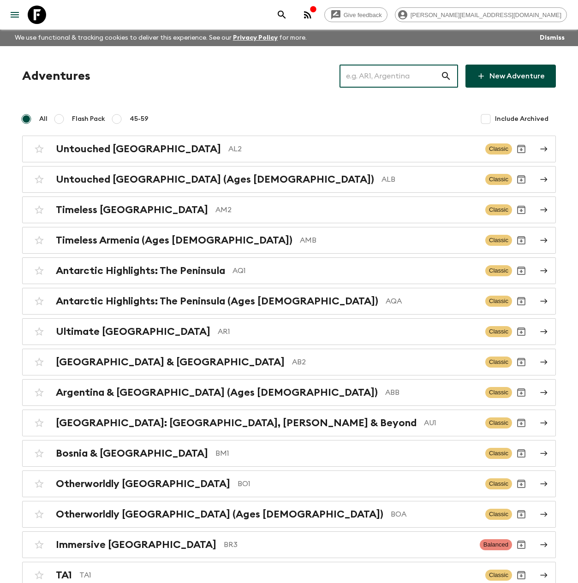
click at [392, 77] on input "text" at bounding box center [389, 76] width 101 height 26
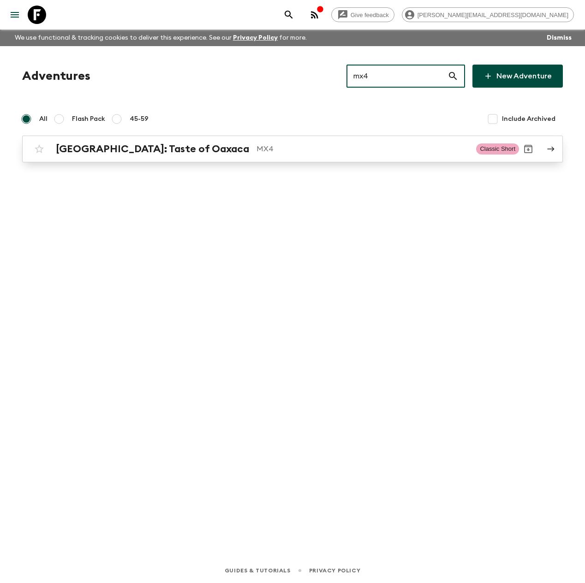
type input "mx4"
click at [167, 149] on h2 "[GEOGRAPHIC_DATA]: Taste of Oaxaca" at bounding box center [152, 149] width 193 height 12
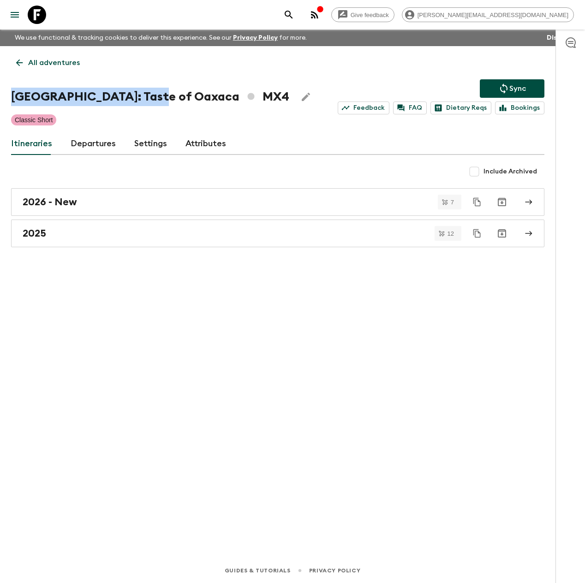
drag, startPoint x: 151, startPoint y: 95, endPoint x: 3, endPoint y: 96, distance: 148.5
click at [3, 96] on div "All adventures Mexico: Taste of Oaxaca MX4 Sync Feedback FAQ Dietary Reqs Booki…" at bounding box center [277, 289] width 555 height 486
click at [35, 20] on icon at bounding box center [37, 15] width 18 height 18
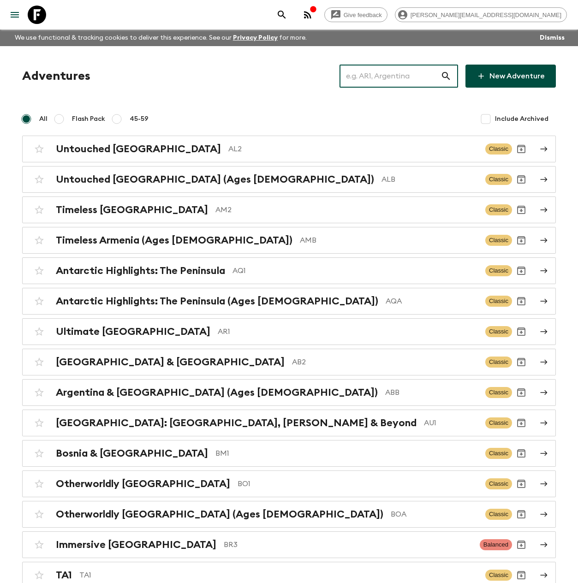
click at [384, 74] on input "text" at bounding box center [389, 76] width 101 height 26
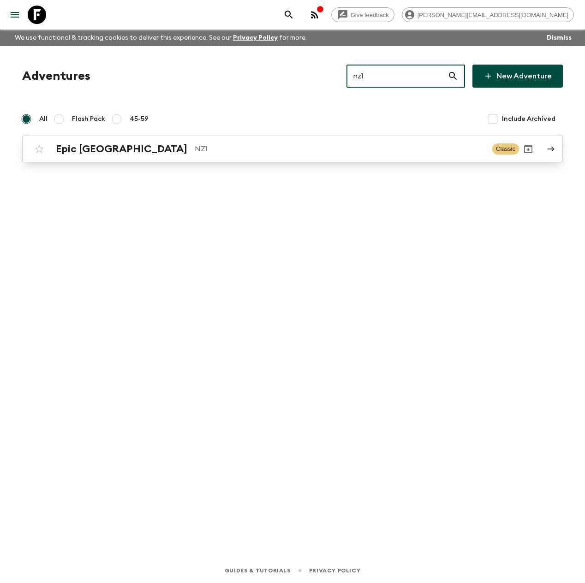
type input "nz1"
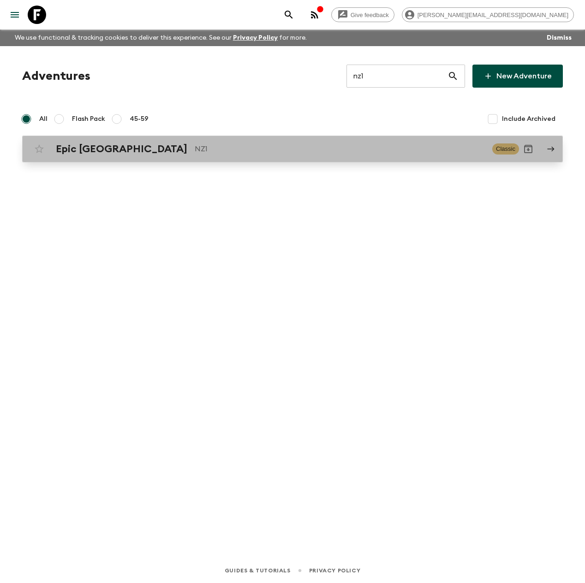
click at [147, 148] on div "Epic [GEOGRAPHIC_DATA] NZ1" at bounding box center [270, 149] width 429 height 12
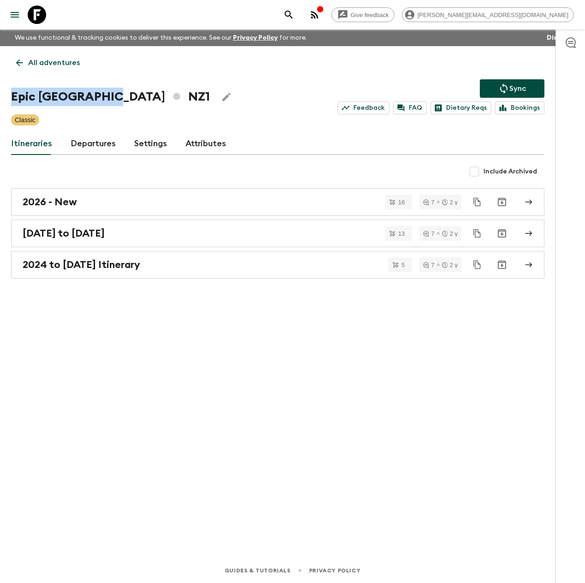
drag, startPoint x: 114, startPoint y: 98, endPoint x: 8, endPoint y: 101, distance: 105.7
click at [8, 101] on div "All adventures Epic [GEOGRAPHIC_DATA] NZ1 Sync Feedback FAQ Dietary Reqs Bookin…" at bounding box center [277, 289] width 555 height 486
click at [43, 17] on icon at bounding box center [37, 15] width 18 height 18
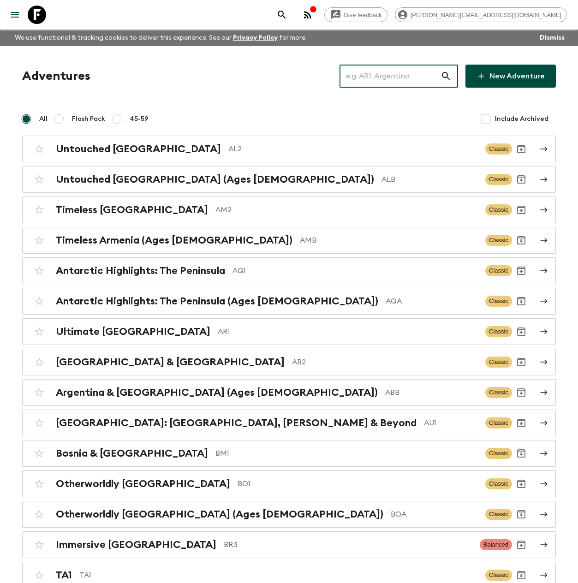
click at [403, 75] on input "text" at bounding box center [389, 76] width 101 height 26
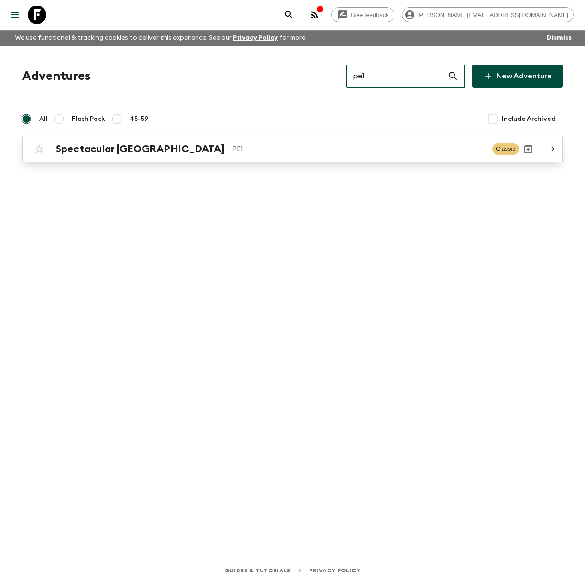
type input "pe1"
click at [232, 145] on p "PE1" at bounding box center [358, 148] width 253 height 11
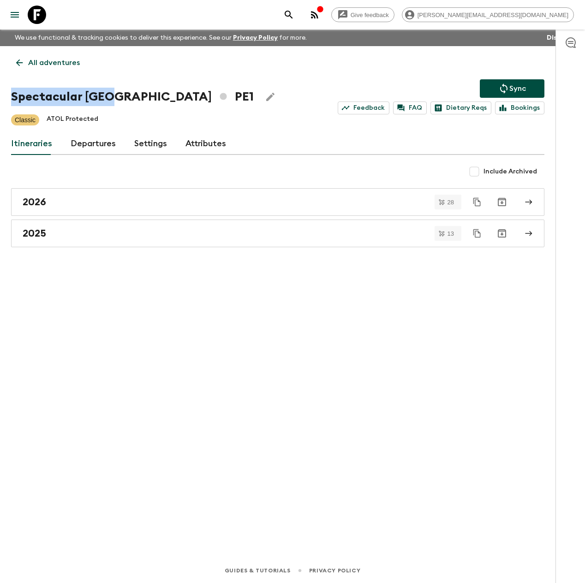
drag, startPoint x: 110, startPoint y: 98, endPoint x: 10, endPoint y: 100, distance: 100.1
click at [10, 100] on div "All adventures Spectacular Peru PE1 Sync Feedback FAQ Dietary Reqs Bookings Cla…" at bounding box center [277, 289] width 555 height 486
click at [36, 21] on icon at bounding box center [37, 15] width 18 height 18
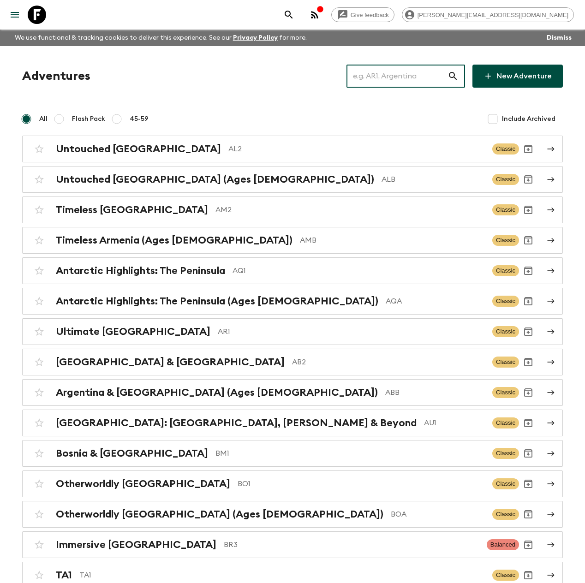
click at [391, 76] on input "text" at bounding box center [396, 76] width 101 height 26
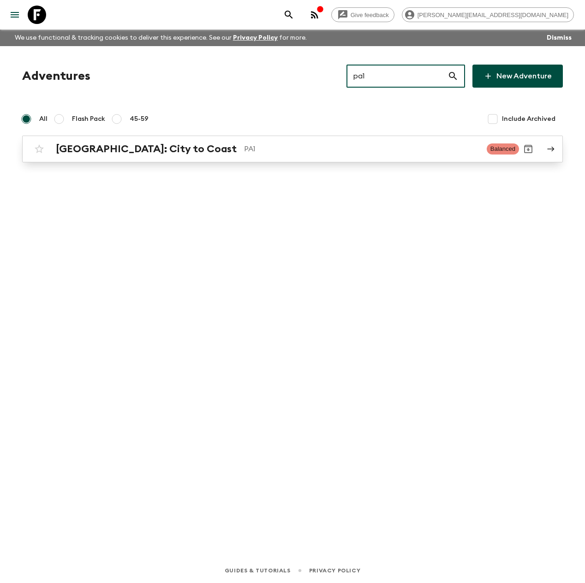
type input "pa1"
click at [130, 142] on div "[GEOGRAPHIC_DATA]: City to Coast PA1 Balanced" at bounding box center [274, 149] width 489 height 18
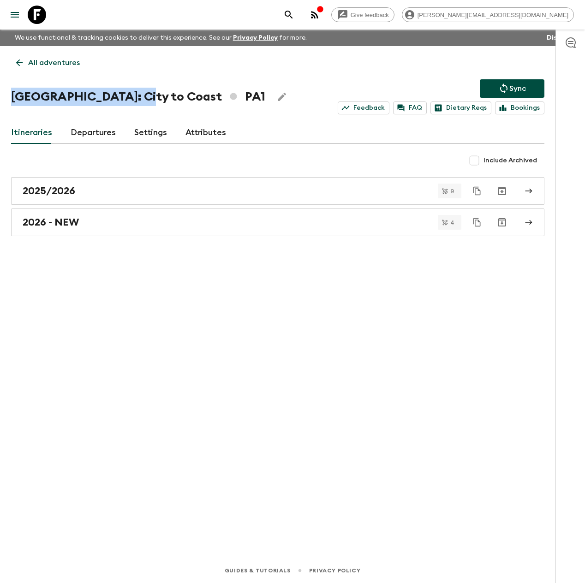
drag, startPoint x: 142, startPoint y: 97, endPoint x: -10, endPoint y: 88, distance: 152.5
click at [0, 88] on html "Give feedback [PERSON_NAME][EMAIL_ADDRESS][DOMAIN_NAME] We use functional & tra…" at bounding box center [292, 291] width 585 height 583
click at [40, 18] on icon at bounding box center [37, 15] width 18 height 18
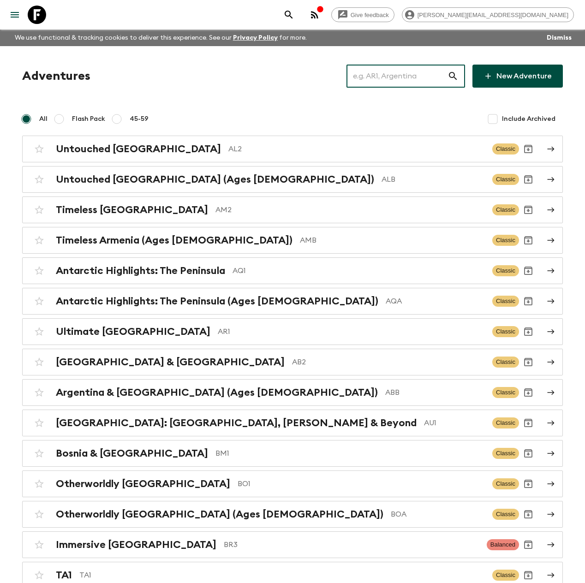
click at [365, 74] on input "text" at bounding box center [396, 76] width 101 height 26
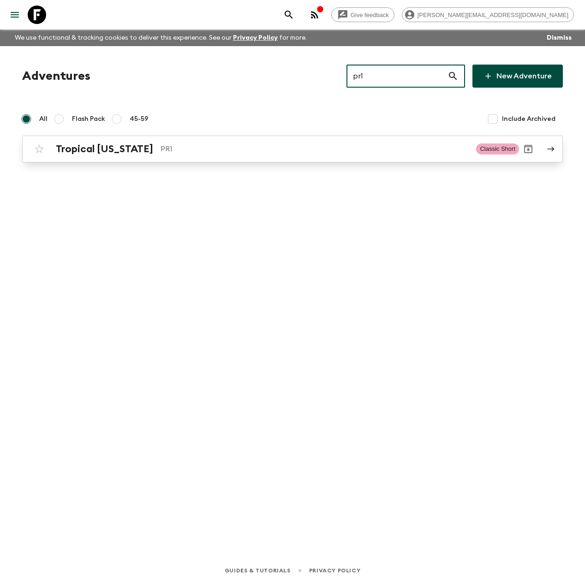
type input "pr1"
click at [120, 152] on h2 "Tropical [US_STATE]" at bounding box center [104, 149] width 97 height 12
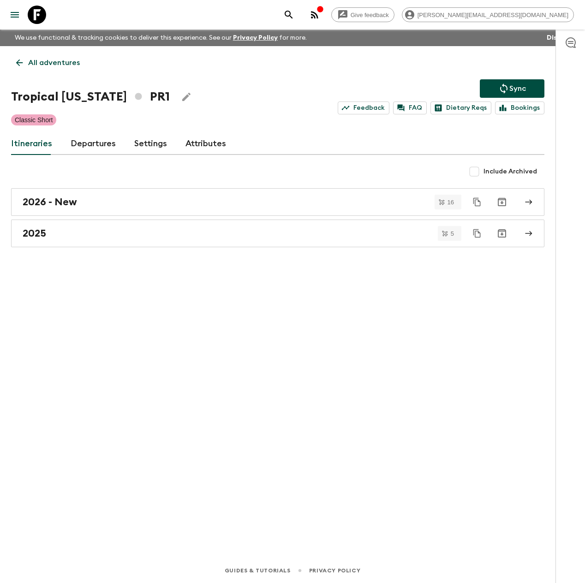
drag, startPoint x: 125, startPoint y: 96, endPoint x: 8, endPoint y: 96, distance: 117.1
click at [8, 96] on div "All adventures Tropical [US_STATE] PR1 Sync Feedback FAQ Dietary Reqs Bookings …" at bounding box center [277, 289] width 555 height 486
click at [82, 109] on div "Tropical [US_STATE] PR1 Sync Feedback FAQ Dietary Reqs Bookings" at bounding box center [277, 96] width 533 height 35
drag, startPoint x: 126, startPoint y: 98, endPoint x: 0, endPoint y: 91, distance: 126.1
click at [0, 91] on div "All adventures Tropical [US_STATE] PR1 Sync Feedback FAQ Dietary Reqs Bookings …" at bounding box center [277, 289] width 555 height 486
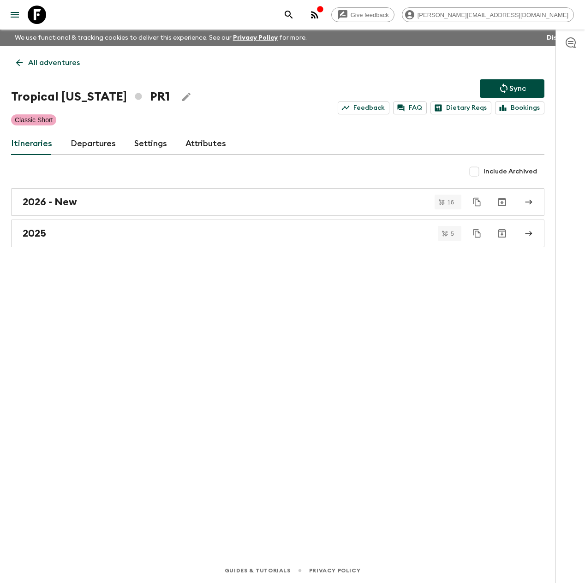
click at [42, 15] on icon at bounding box center [37, 15] width 18 height 18
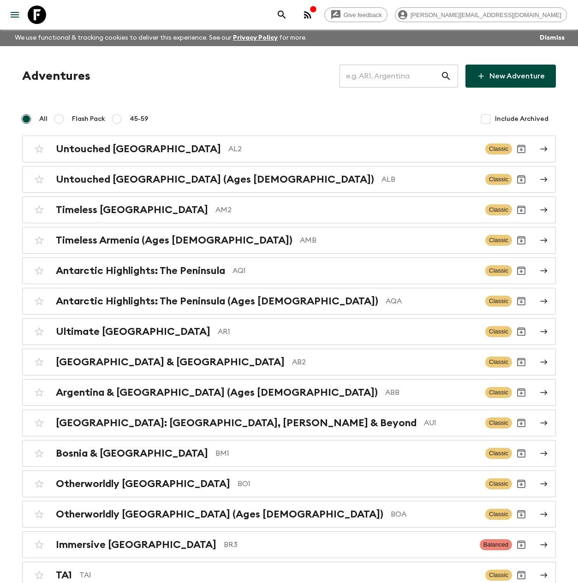
click at [388, 75] on input "text" at bounding box center [389, 76] width 101 height 26
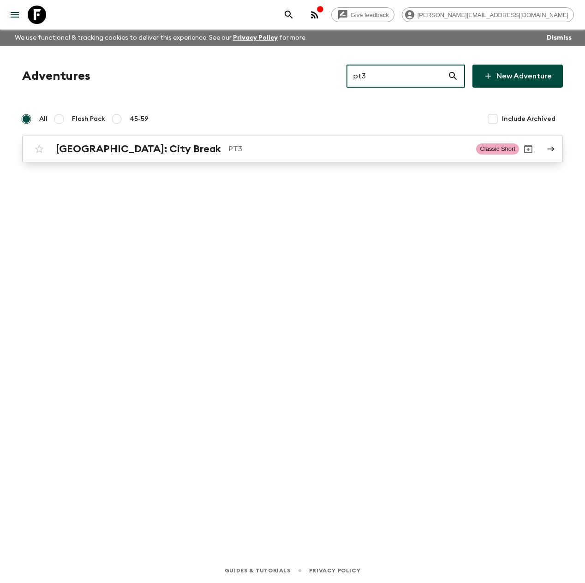
type input "pt3"
click at [143, 148] on div "[GEOGRAPHIC_DATA]: City Break PT3" at bounding box center [262, 149] width 413 height 12
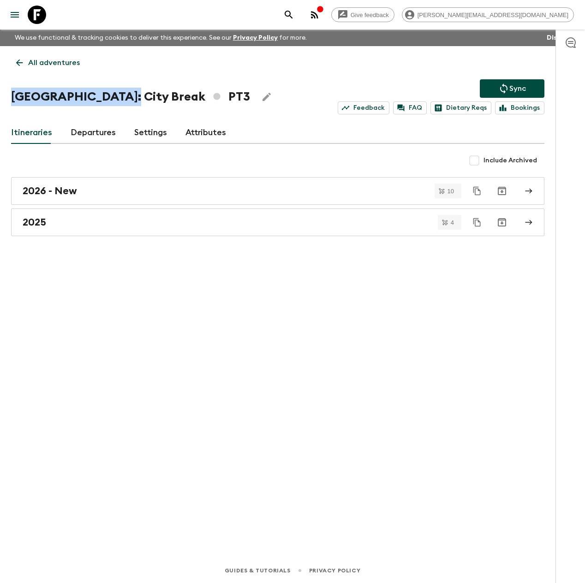
drag, startPoint x: 117, startPoint y: 98, endPoint x: -5, endPoint y: 97, distance: 121.8
click at [0, 97] on html "Give feedback [PERSON_NAME][EMAIL_ADDRESS][DOMAIN_NAME] We use functional & tra…" at bounding box center [292, 291] width 585 height 583
click at [41, 15] on icon at bounding box center [37, 15] width 18 height 18
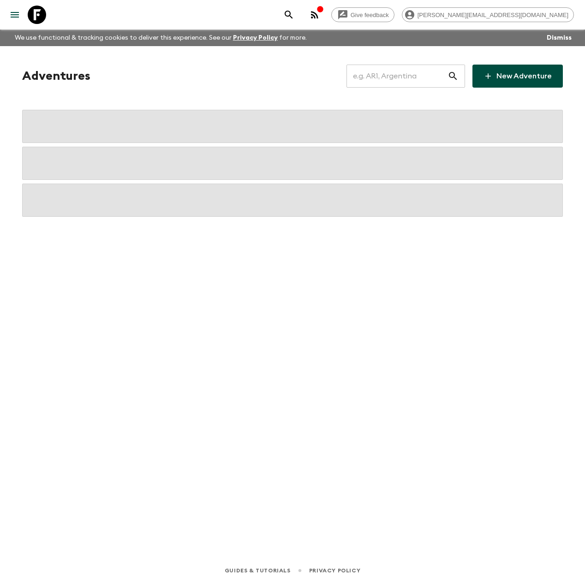
click at [395, 78] on input "text" at bounding box center [396, 76] width 101 height 26
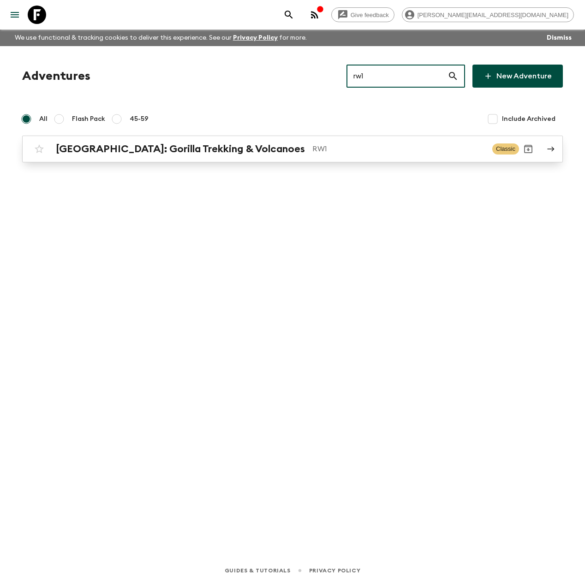
type input "rw1"
click at [243, 142] on div "[GEOGRAPHIC_DATA]: Gorilla Trekking & Volcanoes RW1 Classic" at bounding box center [274, 149] width 489 height 18
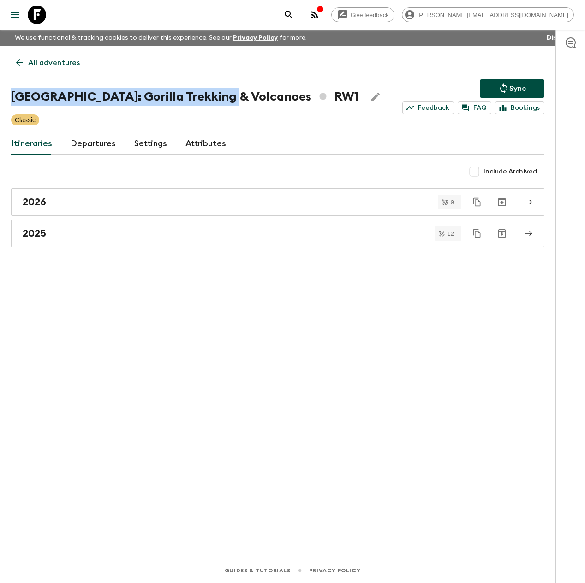
drag, startPoint x: 188, startPoint y: 99, endPoint x: -6, endPoint y: 96, distance: 193.3
click at [0, 96] on html "Give feedback [PERSON_NAME][EMAIL_ADDRESS][DOMAIN_NAME] We use functional & tra…" at bounding box center [292, 291] width 585 height 583
click at [39, 17] on icon at bounding box center [37, 15] width 18 height 18
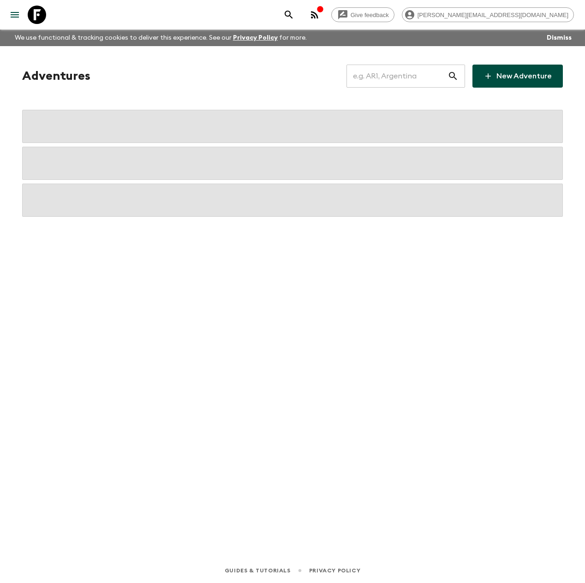
click at [385, 79] on input "text" at bounding box center [396, 76] width 101 height 26
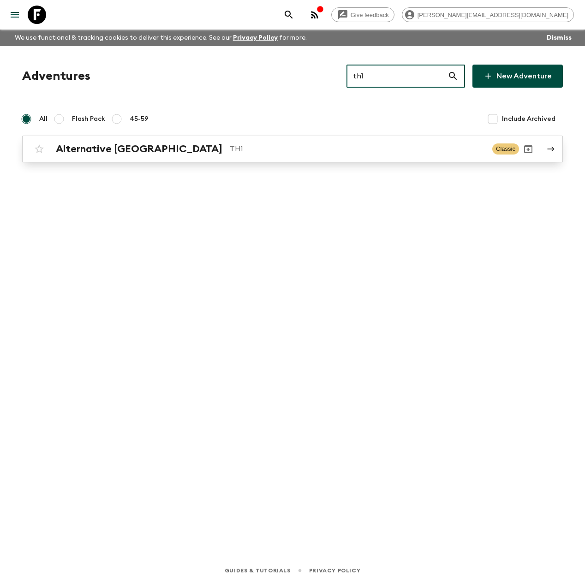
type input "th1"
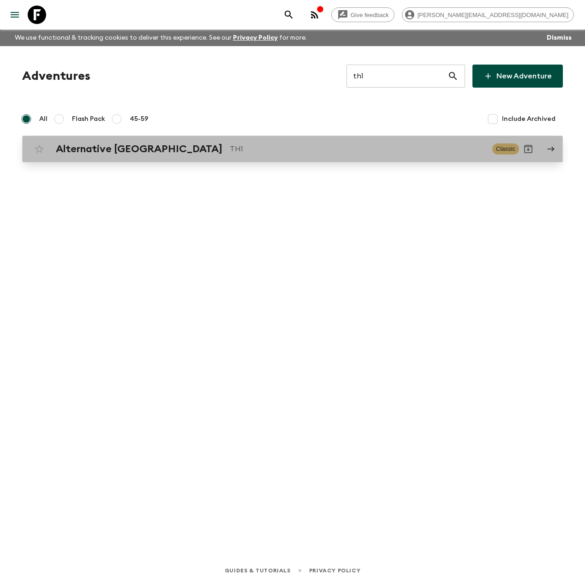
click at [157, 149] on div "Alternative [GEOGRAPHIC_DATA] TH1" at bounding box center [270, 149] width 429 height 12
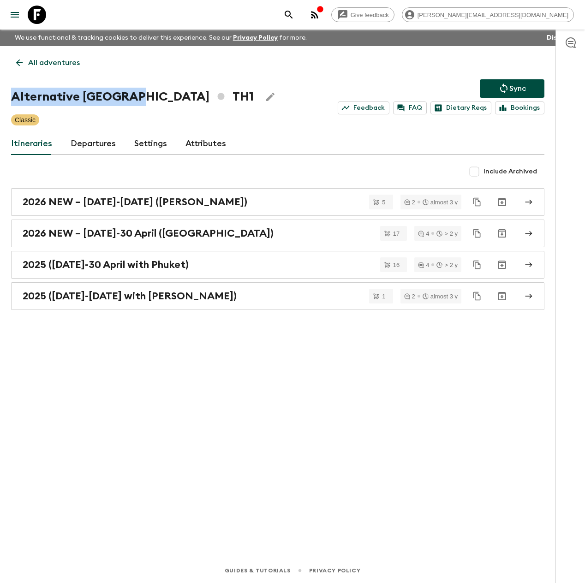
drag, startPoint x: 129, startPoint y: 95, endPoint x: 4, endPoint y: 92, distance: 125.5
click at [4, 92] on div "All adventures Alternative [GEOGRAPHIC_DATA] TH1 Sync Feedback FAQ Dietary Reqs…" at bounding box center [277, 289] width 555 height 486
click at [31, 12] on icon at bounding box center [37, 15] width 18 height 18
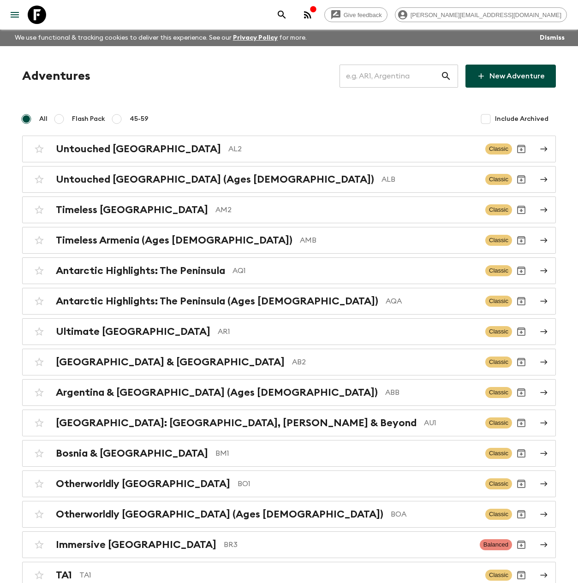
click at [371, 71] on input "text" at bounding box center [389, 76] width 101 height 26
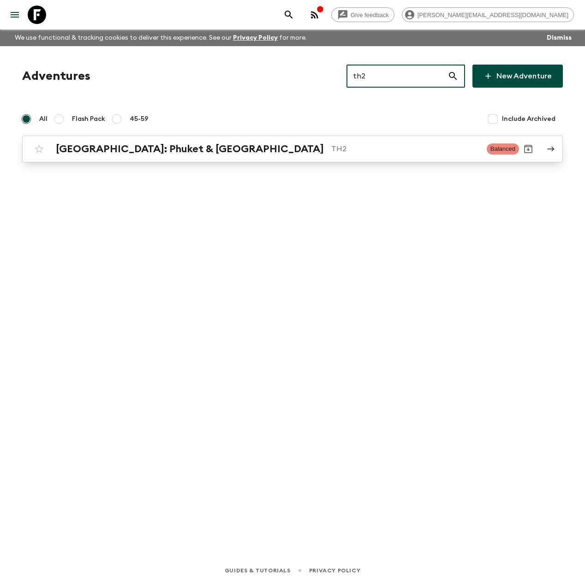
type input "th2"
click at [188, 155] on h2 "[GEOGRAPHIC_DATA]: Phuket & [GEOGRAPHIC_DATA]" at bounding box center [190, 149] width 268 height 12
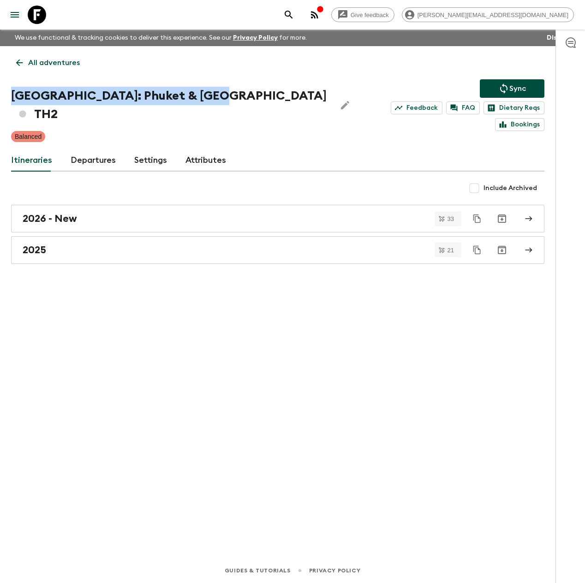
drag, startPoint x: 214, startPoint y: 97, endPoint x: 4, endPoint y: 99, distance: 210.8
click at [4, 99] on div "All adventures [GEOGRAPHIC_DATA]: Phuket & Andaman Coast TH2 Sync Feedback FAQ …" at bounding box center [277, 289] width 555 height 486
click at [38, 14] on icon at bounding box center [37, 15] width 18 height 18
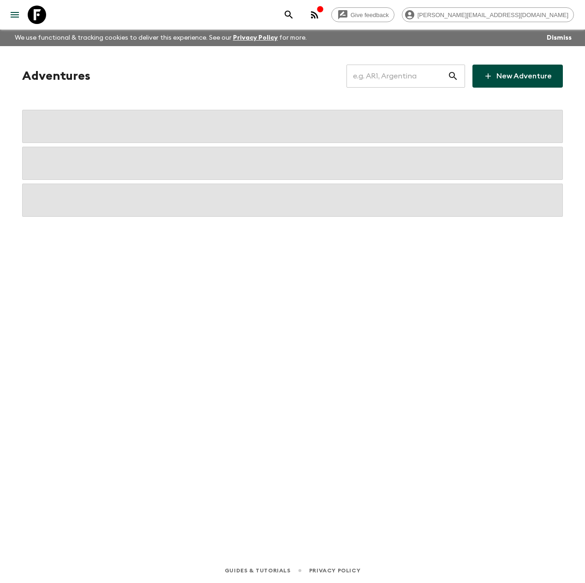
click at [390, 69] on input "text" at bounding box center [396, 76] width 101 height 26
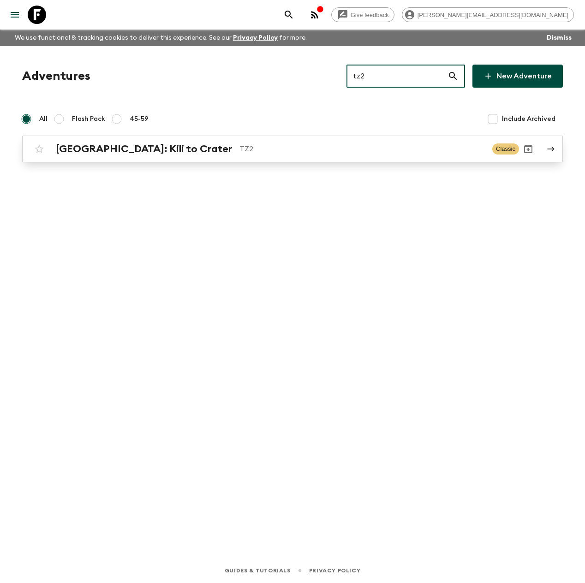
type input "tz2"
click at [113, 150] on h2 "[GEOGRAPHIC_DATA]: Kili to Crater" at bounding box center [144, 149] width 176 height 12
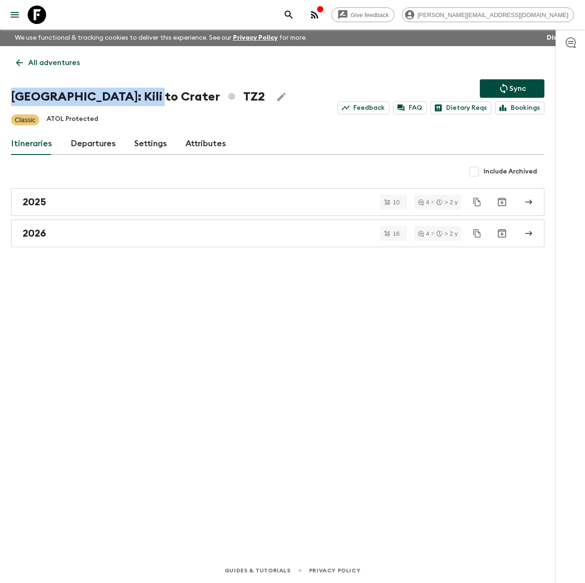
drag, startPoint x: 145, startPoint y: 98, endPoint x: 0, endPoint y: 90, distance: 145.5
click at [1, 91] on div "All adventures [GEOGRAPHIC_DATA]: Kili to Crater TZ2 Sync Feedback FAQ Dietary …" at bounding box center [277, 289] width 555 height 486
click at [38, 20] on icon at bounding box center [37, 15] width 18 height 18
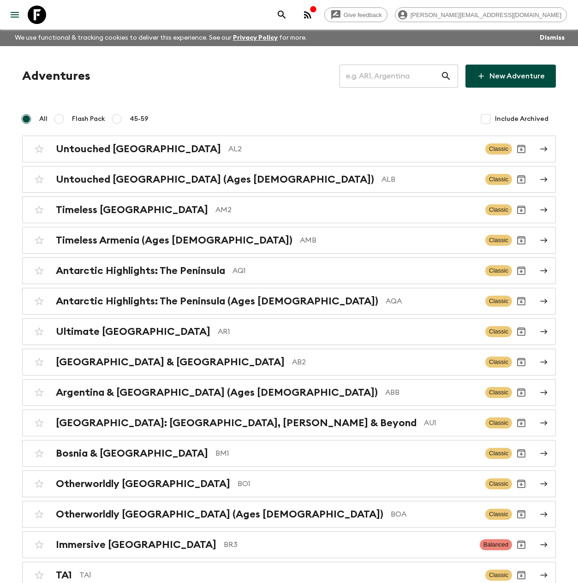
click at [411, 74] on input "text" at bounding box center [389, 76] width 101 height 26
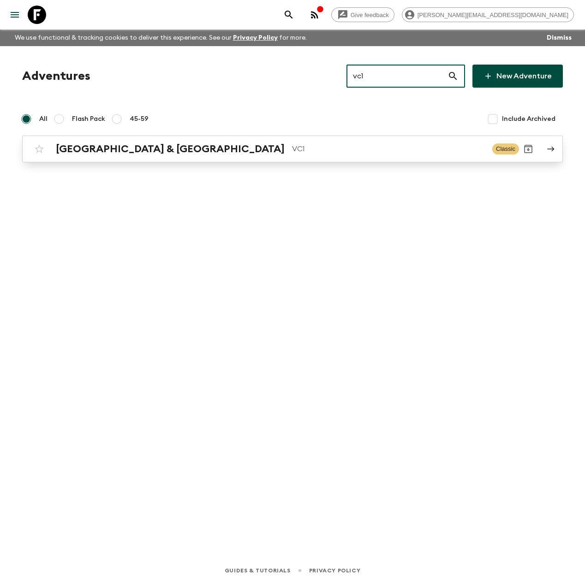
type input "vc1"
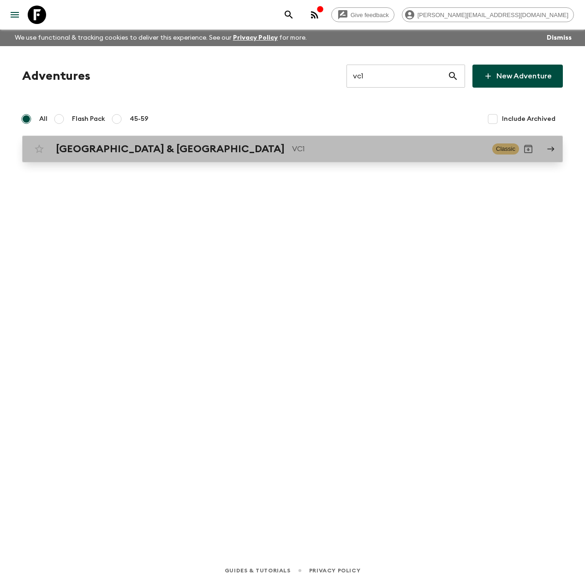
click at [143, 147] on h2 "[GEOGRAPHIC_DATA] & [GEOGRAPHIC_DATA]" at bounding box center [170, 149] width 229 height 12
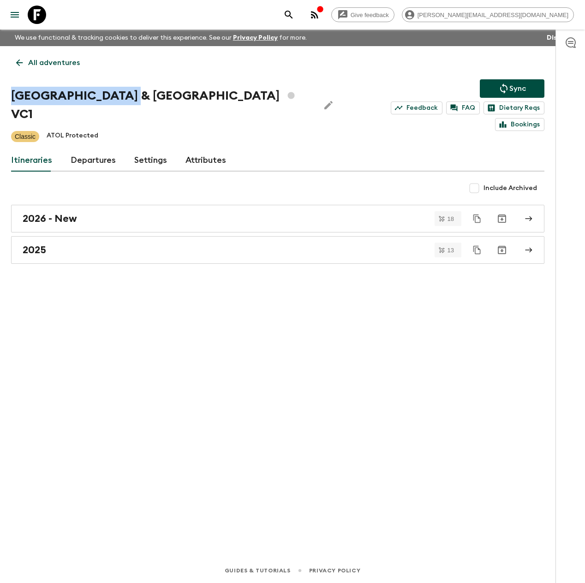
drag, startPoint x: 134, startPoint y: 97, endPoint x: 1, endPoint y: 99, distance: 133.3
click at [2, 99] on div "All adventures Vietnam & [GEOGRAPHIC_DATA] VC1 Sync Feedback FAQ Dietary Reqs B…" at bounding box center [277, 289] width 555 height 486
click at [41, 13] on icon at bounding box center [37, 15] width 18 height 18
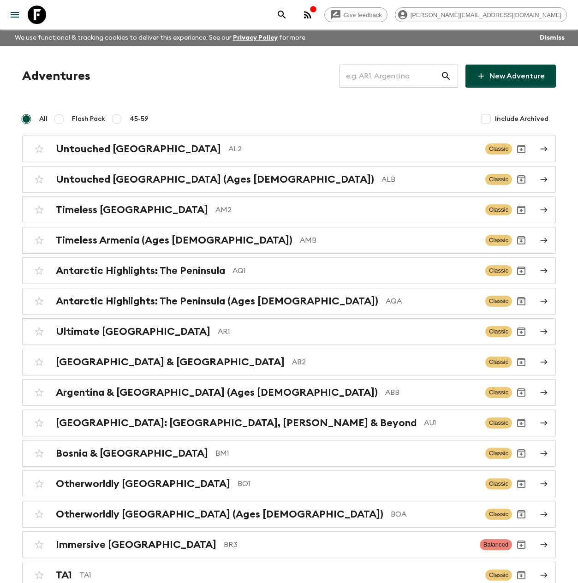
click at [383, 74] on input "text" at bounding box center [389, 76] width 101 height 26
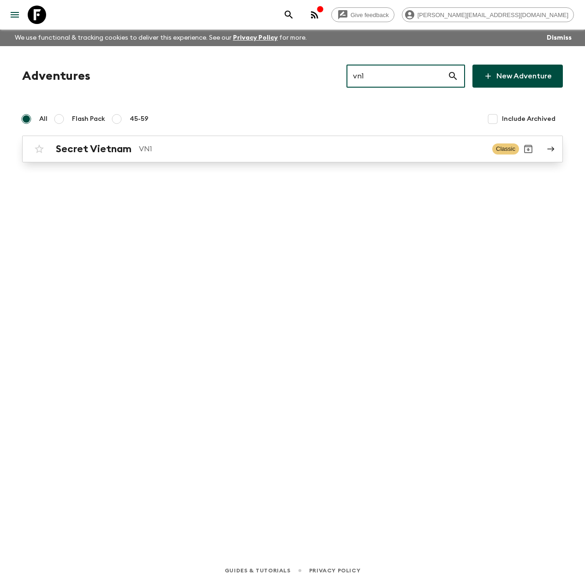
type input "vn1"
click at [139, 143] on div "Secret Vietnam VN1" at bounding box center [270, 149] width 429 height 12
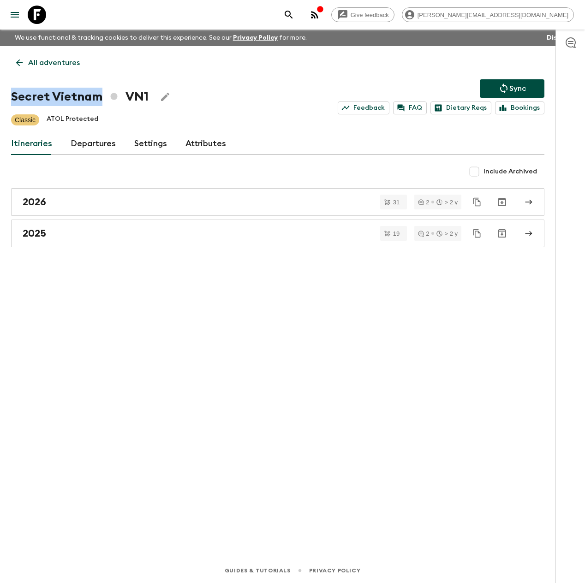
drag, startPoint x: 95, startPoint y: 96, endPoint x: 0, endPoint y: 95, distance: 95.9
click at [0, 95] on div "All adventures Secret Vietnam VN1 Sync Feedback FAQ Dietary Reqs Bookings Class…" at bounding box center [277, 289] width 555 height 486
click at [39, 24] on icon at bounding box center [37, 15] width 18 height 18
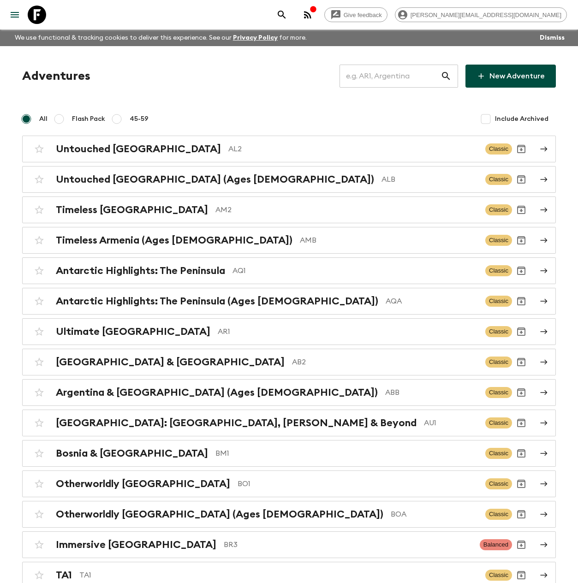
click at [387, 76] on input "text" at bounding box center [389, 76] width 101 height 26
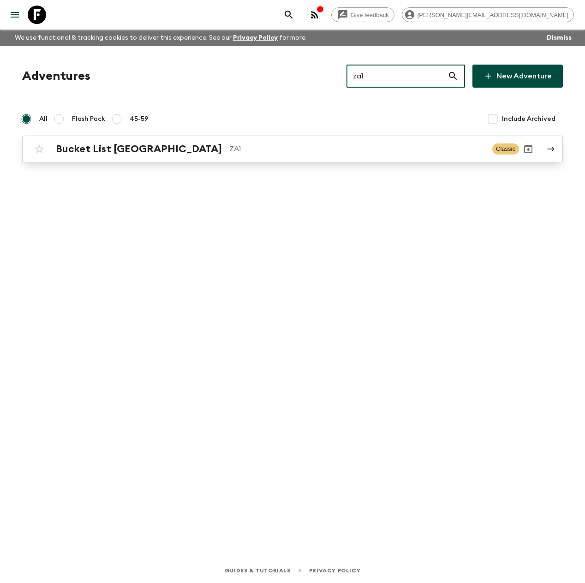
type input "za1"
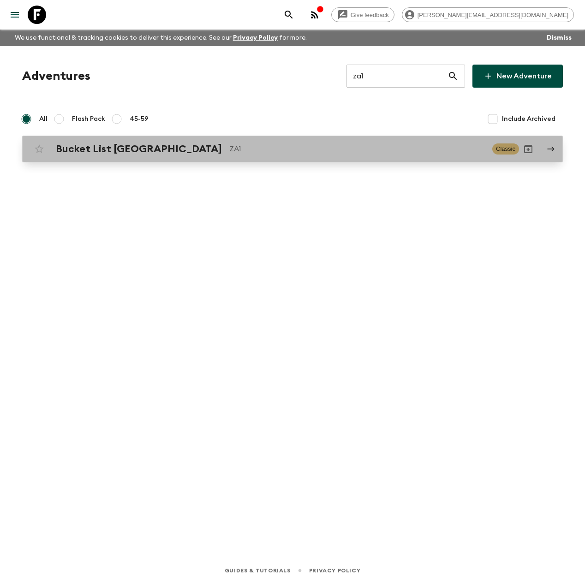
click at [229, 150] on p "ZA1" at bounding box center [357, 148] width 256 height 11
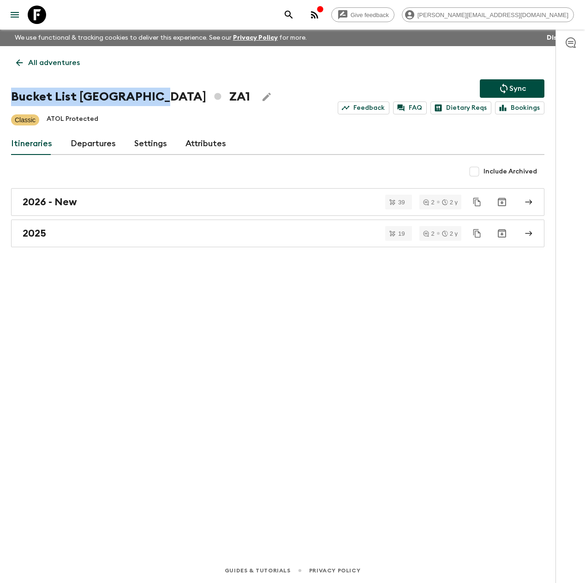
drag, startPoint x: 150, startPoint y: 96, endPoint x: 12, endPoint y: 95, distance: 137.9
click at [12, 95] on h1 "Bucket List [GEOGRAPHIC_DATA] ZA1" at bounding box center [130, 97] width 239 height 18
click at [58, 240] on link "2025" at bounding box center [277, 234] width 533 height 28
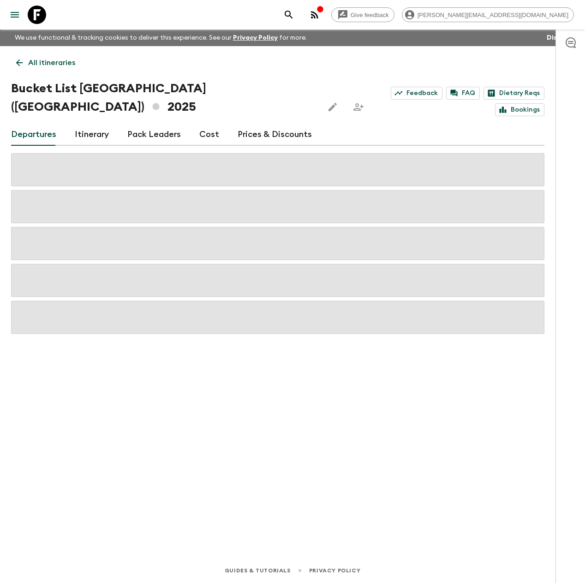
click at [210, 124] on link "Cost" at bounding box center [209, 135] width 20 height 22
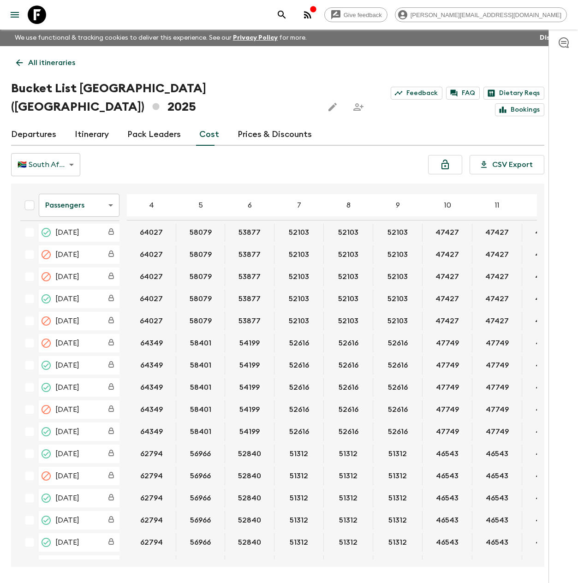
scroll to position [72, 0]
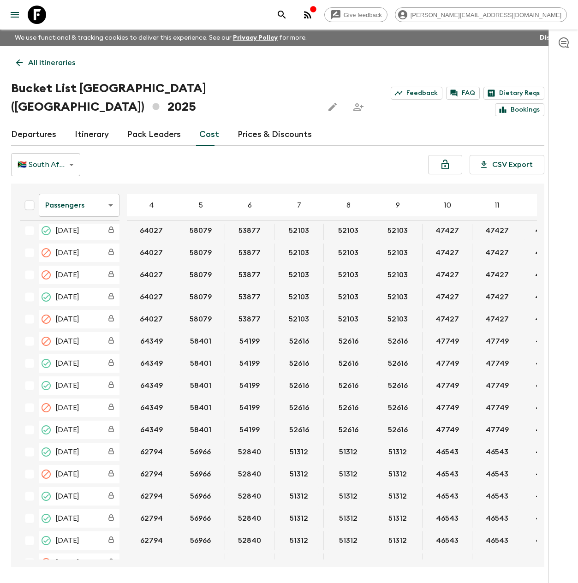
click at [71, 184] on body "Give feedback [PERSON_NAME][EMAIL_ADDRESS][DOMAIN_NAME] We use functional & tra…" at bounding box center [289, 309] width 578 height 618
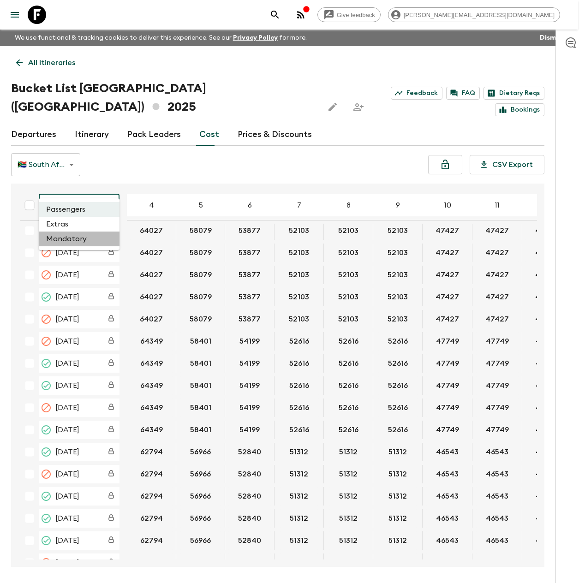
click at [82, 238] on li "Mandatory" at bounding box center [79, 239] width 81 height 15
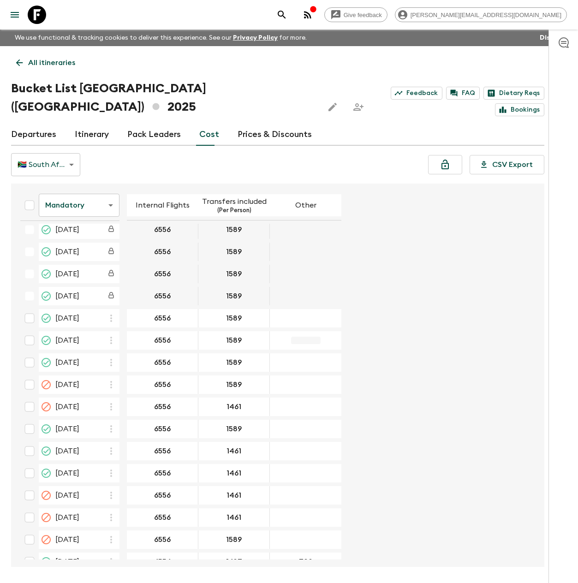
scroll to position [1638, 0]
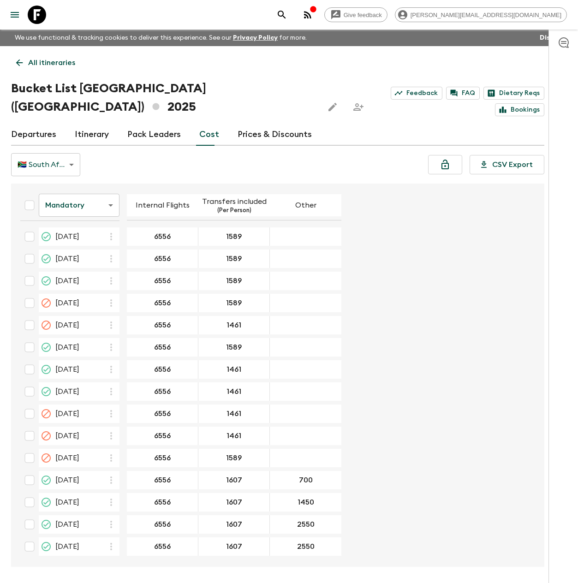
click at [79, 186] on body "Give feedback [PERSON_NAME][EMAIL_ADDRESS][DOMAIN_NAME] We use functional & tra…" at bounding box center [289, 309] width 578 height 618
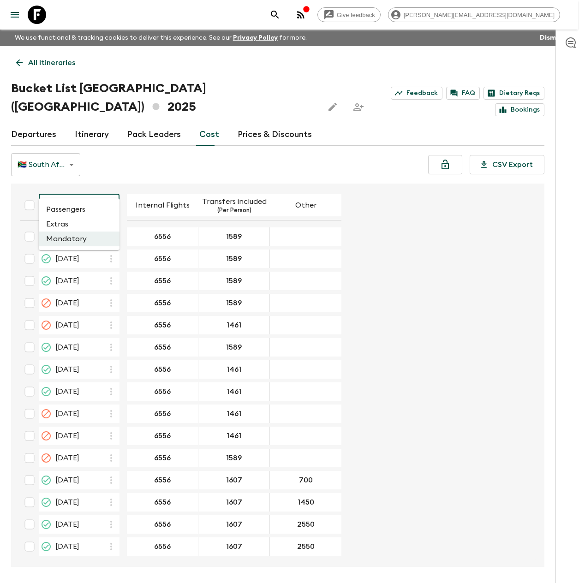
click at [86, 210] on li "Passengers" at bounding box center [79, 209] width 81 height 15
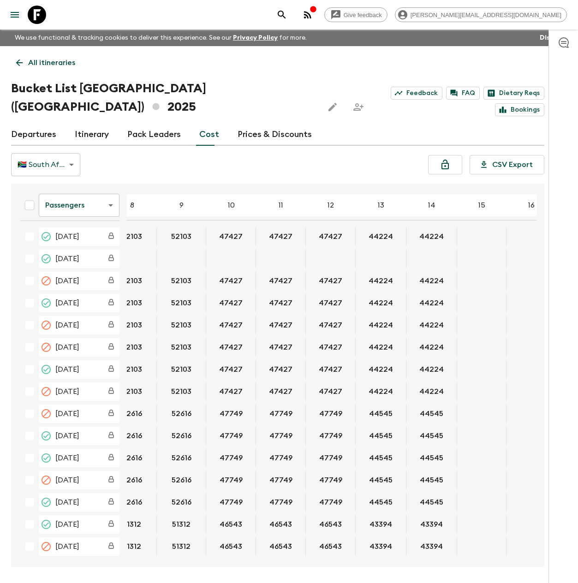
scroll to position [0, 214]
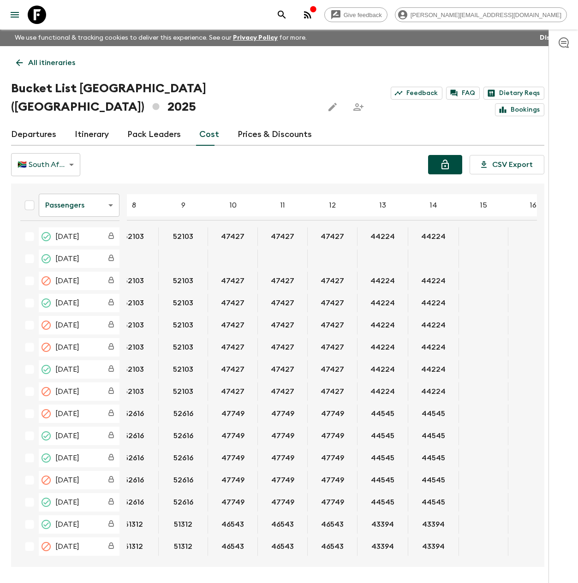
click at [446, 160] on icon "Lock costs" at bounding box center [444, 165] width 7 height 10
click at [446, 159] on icon "Unlock costs" at bounding box center [445, 164] width 11 height 11
click at [448, 159] on icon "Lock costs" at bounding box center [445, 164] width 11 height 11
click at [83, 187] on body "Give feedback [PERSON_NAME][EMAIL_ADDRESS][DOMAIN_NAME] We use functional & tra…" at bounding box center [289, 309] width 578 height 618
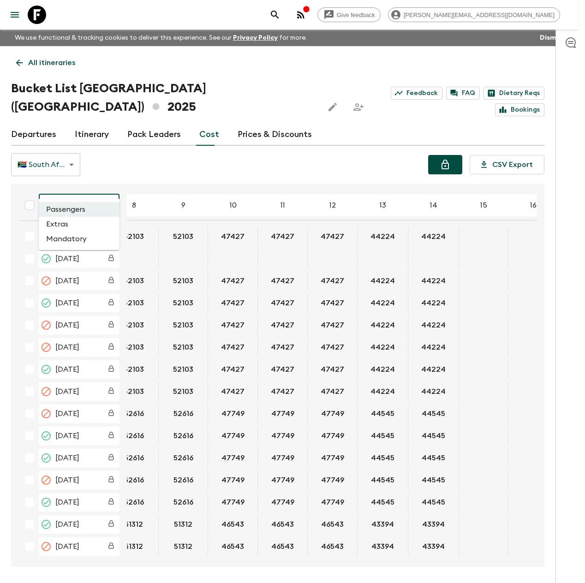
click at [80, 242] on li "Mandatory" at bounding box center [79, 239] width 81 height 15
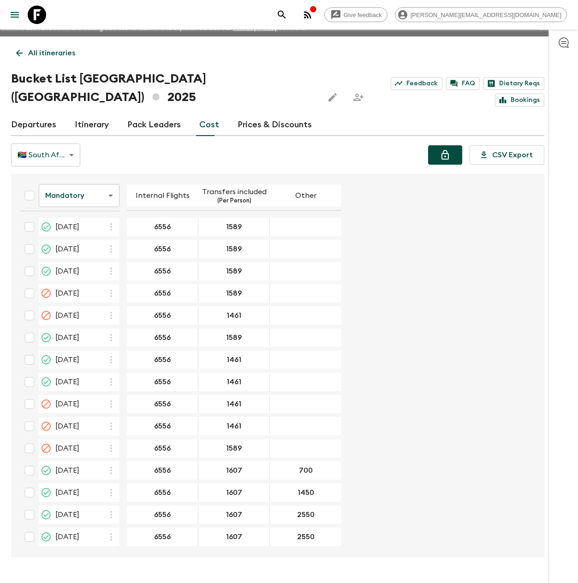
scroll to position [16, 0]
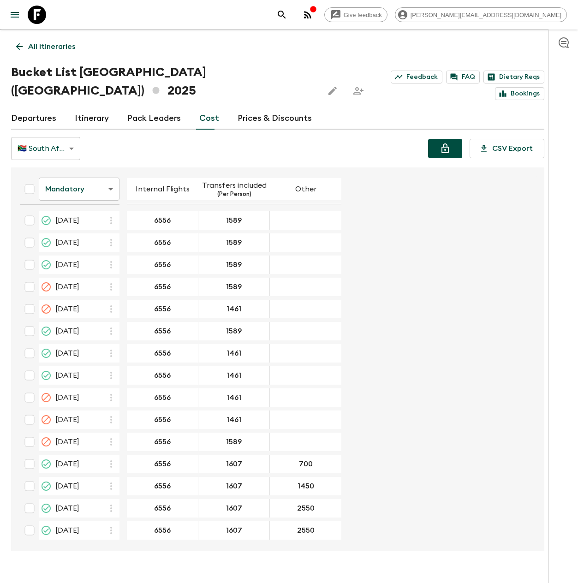
click at [26, 107] on link "Departures" at bounding box center [33, 118] width 45 height 22
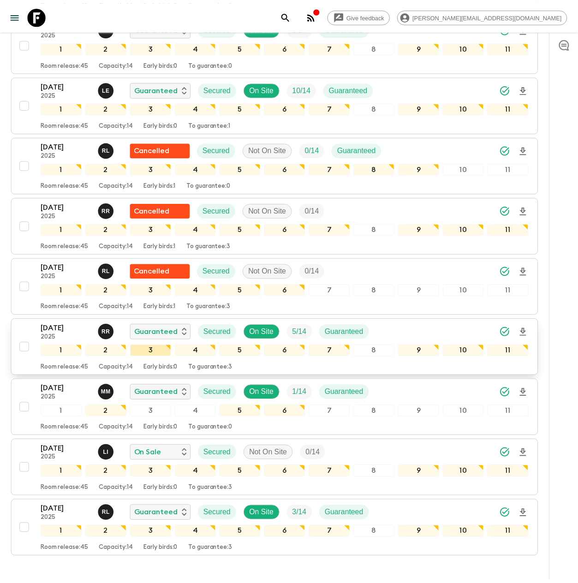
scroll to position [850, 0]
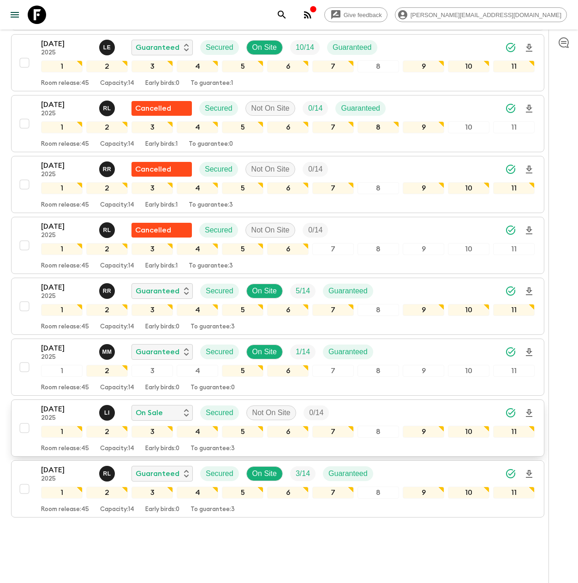
click at [65, 404] on p "[DATE]" at bounding box center [66, 409] width 51 height 11
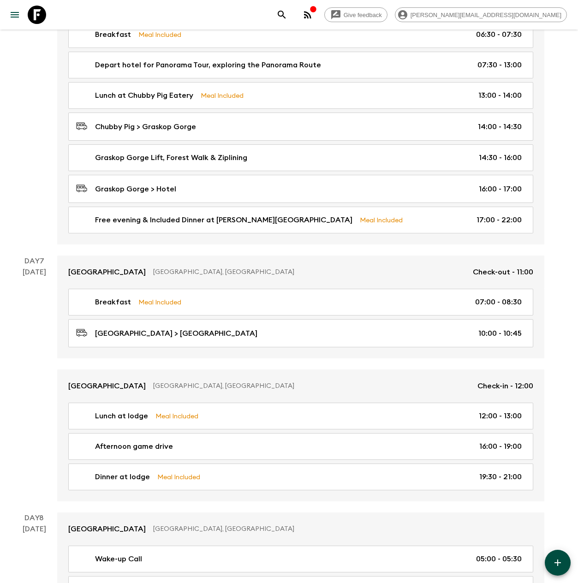
scroll to position [2111, 0]
